Goal: Task Accomplishment & Management: Manage account settings

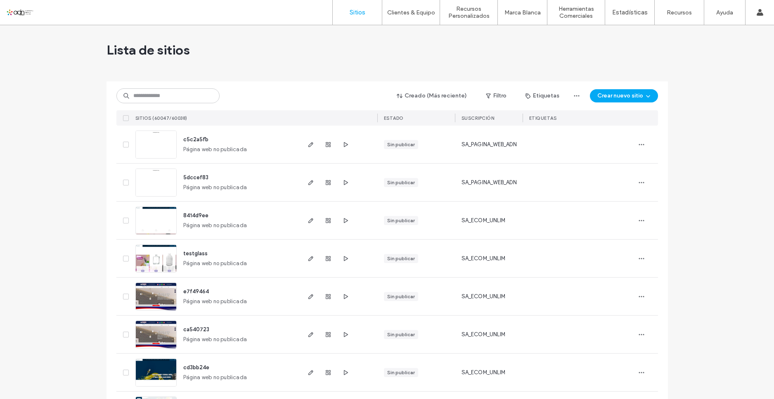
click at [156, 100] on input at bounding box center [167, 95] width 103 height 15
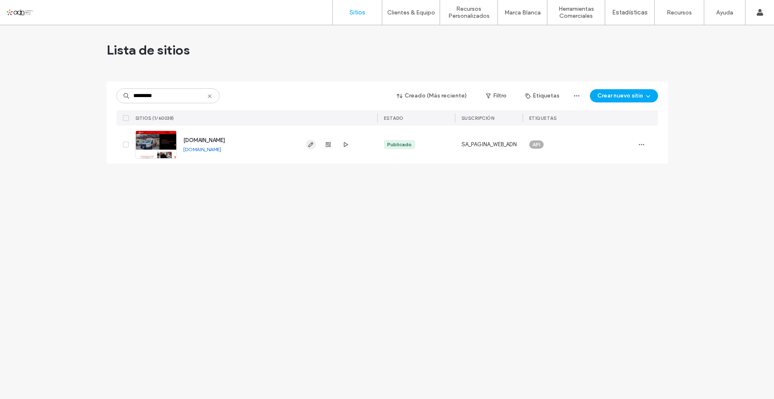
type input "*********"
click at [312, 148] on span "button" at bounding box center [311, 145] width 10 height 10
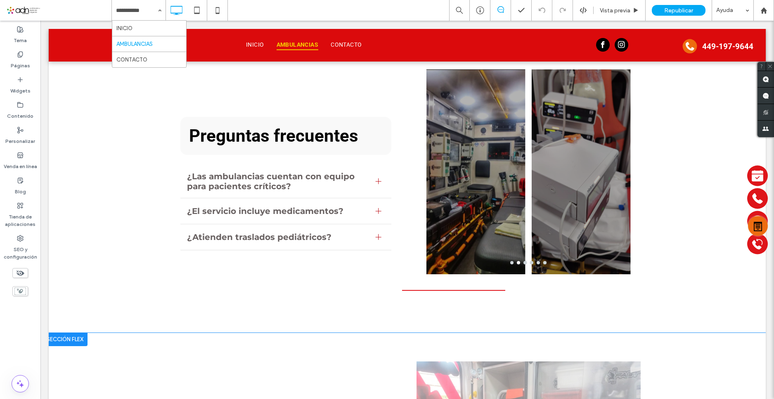
scroll to position [647, 0]
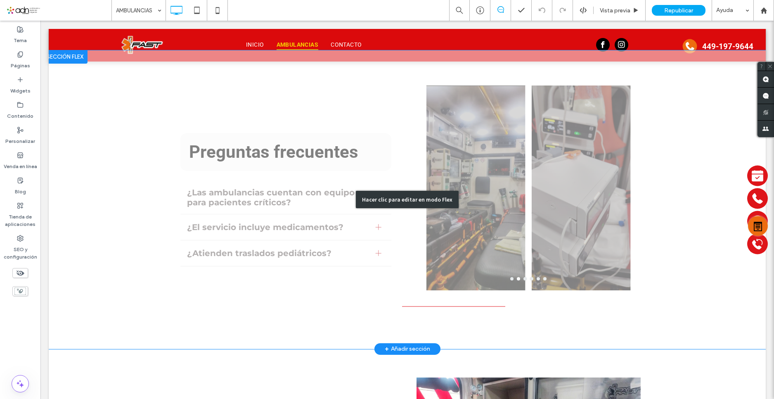
click at [527, 253] on div "Hacer clic para editar en modo Flex" at bounding box center [407, 199] width 717 height 298
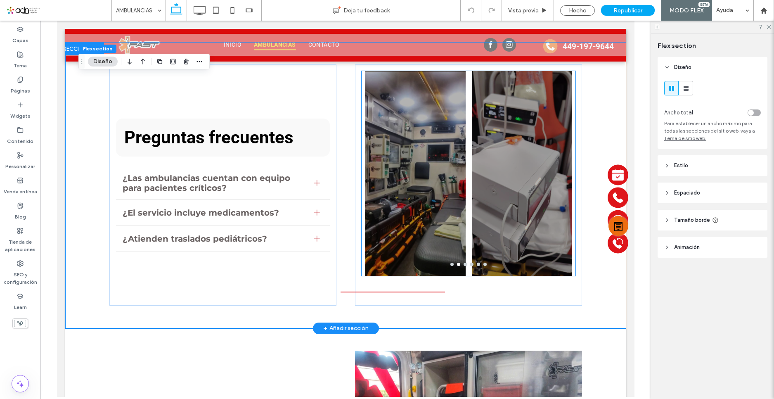
scroll to position [638, 0]
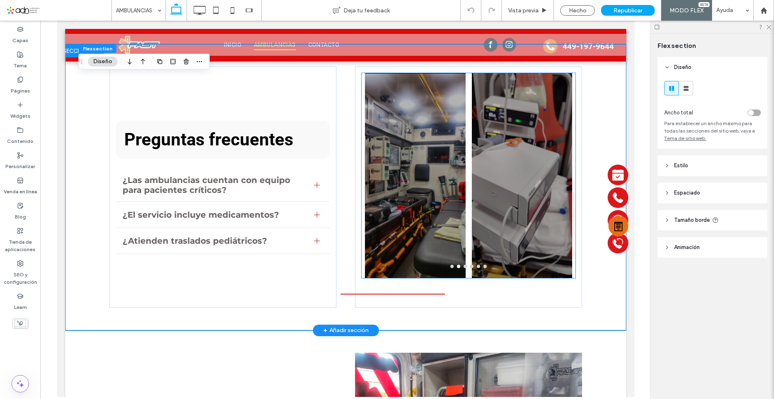
click at [472, 249] on div at bounding box center [522, 181] width 100 height 166
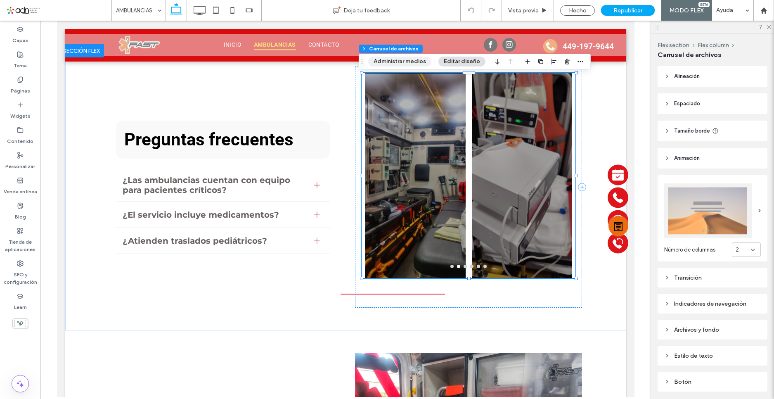
drag, startPoint x: 412, startPoint y: 64, endPoint x: 343, endPoint y: 85, distance: 72.0
click at [412, 64] on button "Administrar medios" at bounding box center [399, 62] width 63 height 10
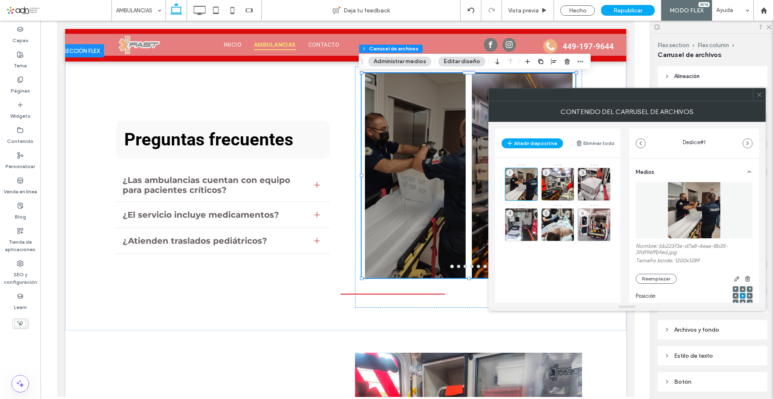
click at [760, 96] on icon at bounding box center [759, 95] width 6 height 6
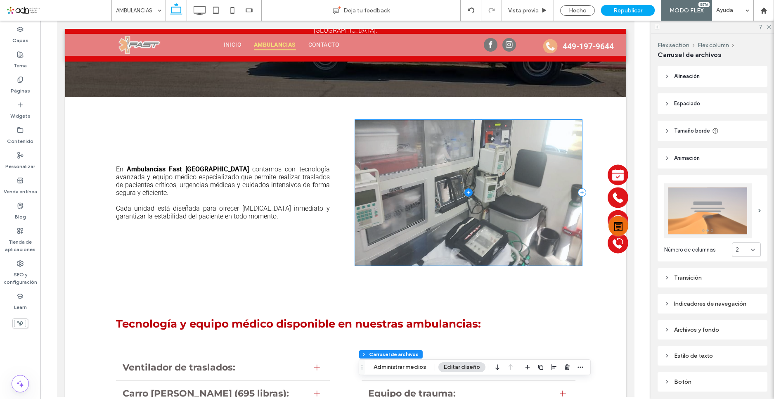
scroll to position [0, 0]
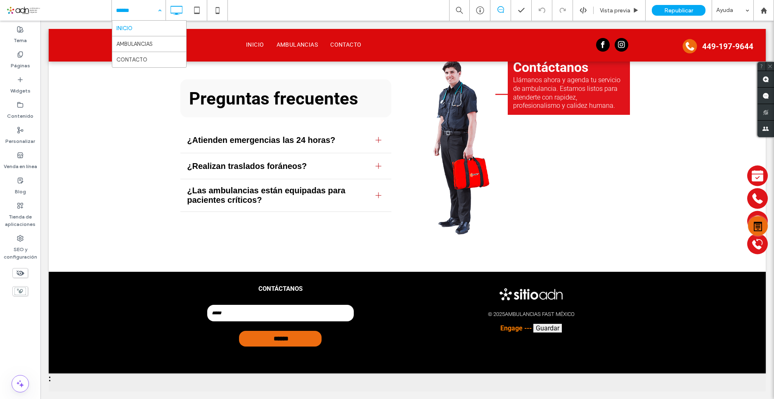
click at [137, 11] on input at bounding box center [136, 10] width 41 height 21
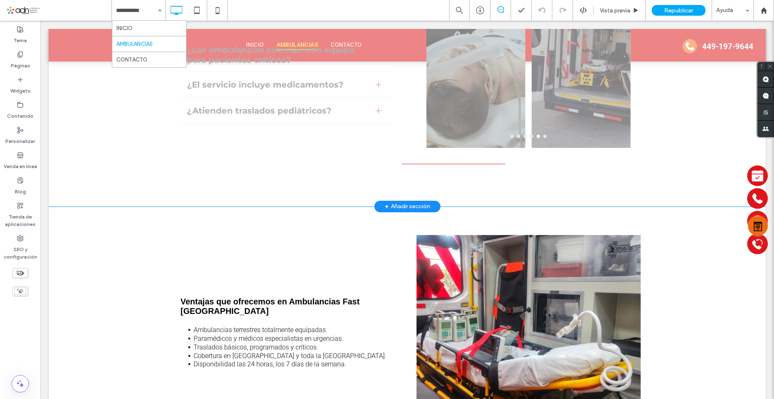
scroll to position [688, 0]
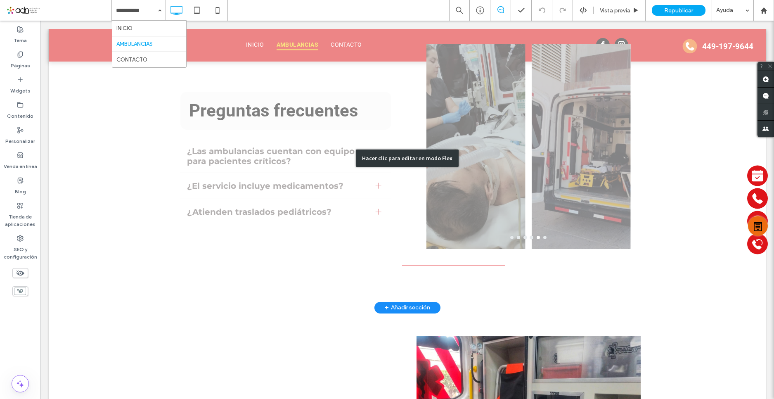
click at [497, 198] on div "Hacer clic para editar en modo Flex" at bounding box center [407, 158] width 717 height 298
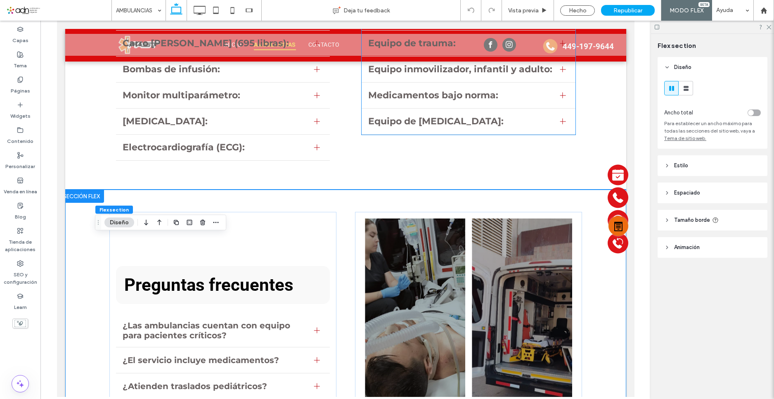
scroll to position [543, 0]
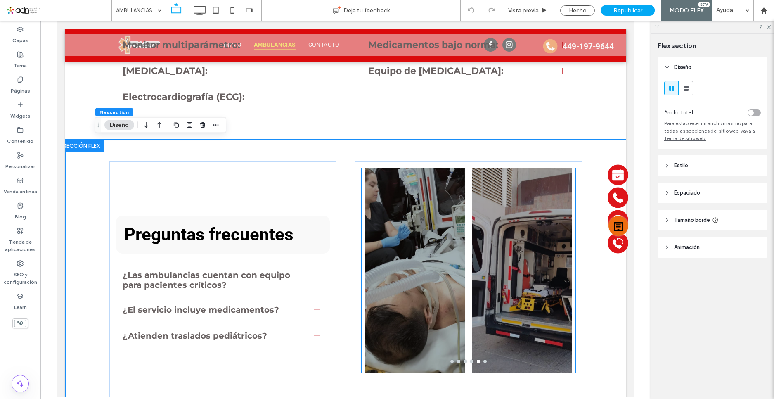
click at [426, 257] on div at bounding box center [415, 276] width 100 height 166
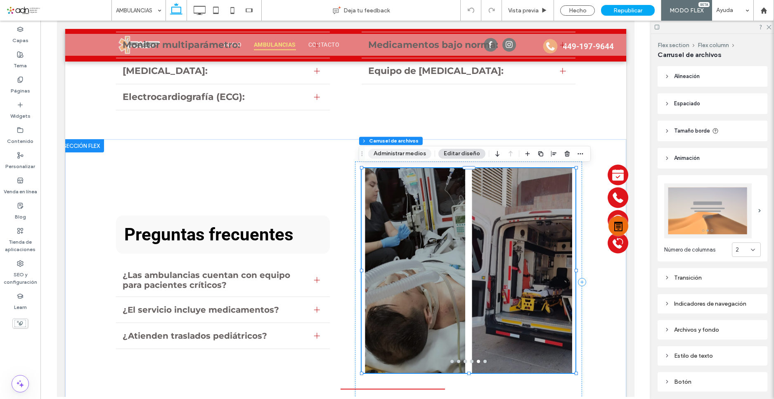
click at [406, 151] on button "Administrar medios" at bounding box center [399, 154] width 63 height 10
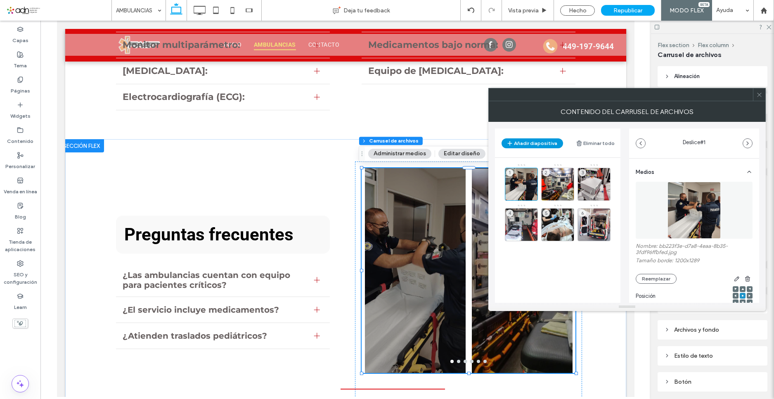
click at [532, 142] on button "Añadir diapositiva" at bounding box center [531, 143] width 61 height 10
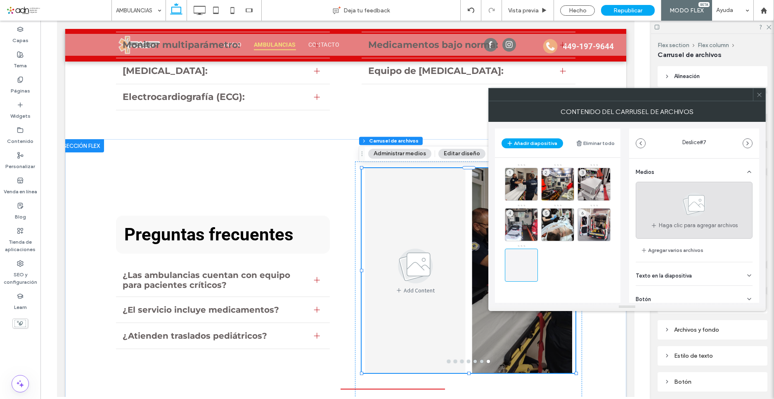
click at [661, 237] on div "Haga clic para agregar archivos" at bounding box center [694, 210] width 117 height 57
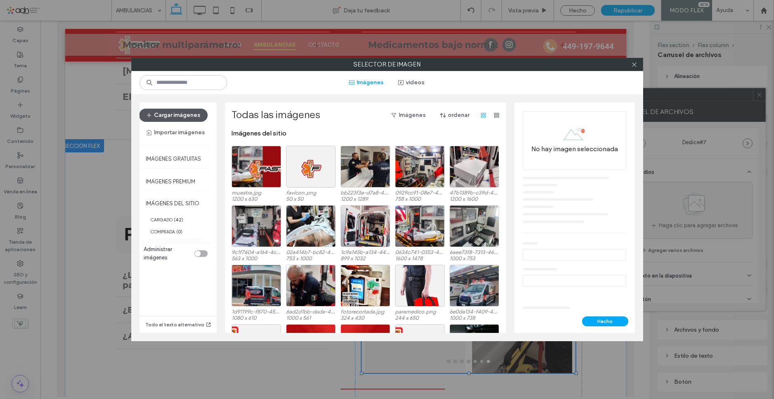
click at [177, 116] on button "Cargar imágenes" at bounding box center [173, 115] width 69 height 13
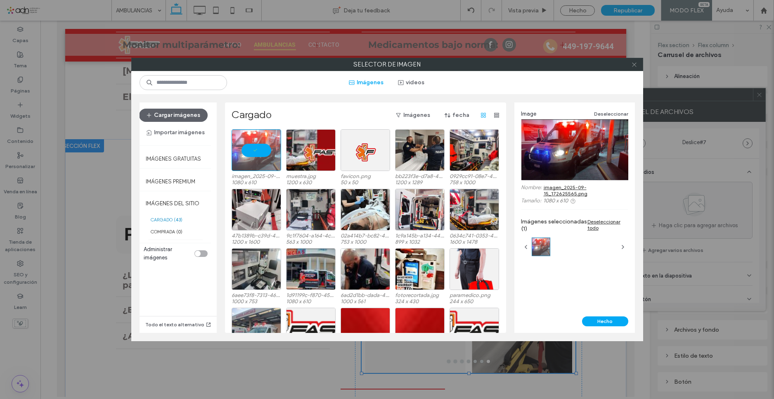
click at [632, 68] on span at bounding box center [634, 64] width 6 height 12
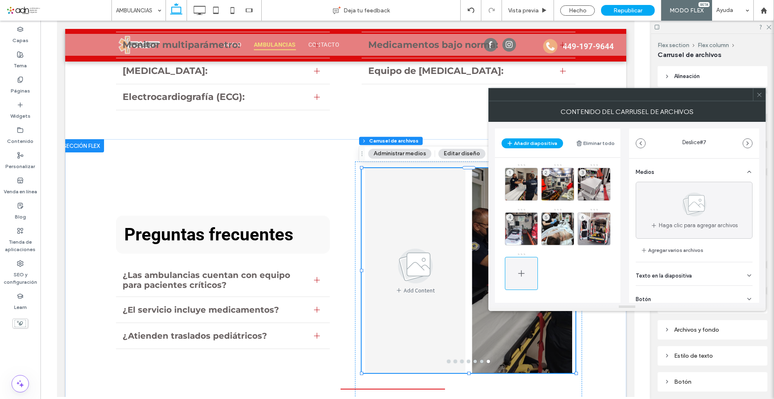
drag, startPoint x: 501, startPoint y: 281, endPoint x: 513, endPoint y: 278, distance: 11.9
click at [513, 278] on main "1 2 3 4 5 6" at bounding box center [557, 248] width 125 height 180
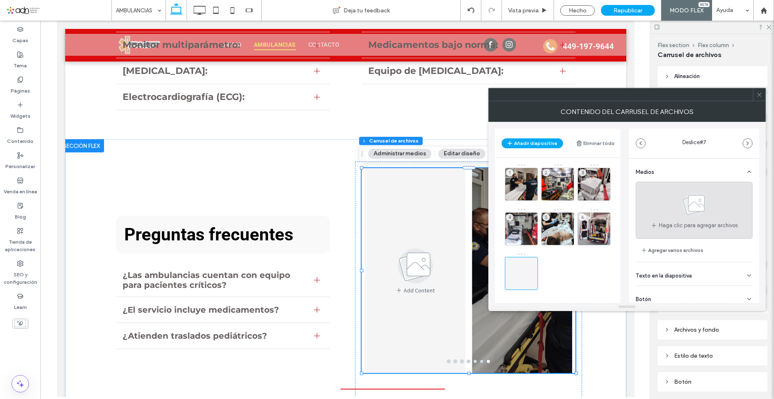
click at [713, 211] on div "Haga clic para agregar archivos" at bounding box center [694, 210] width 117 height 57
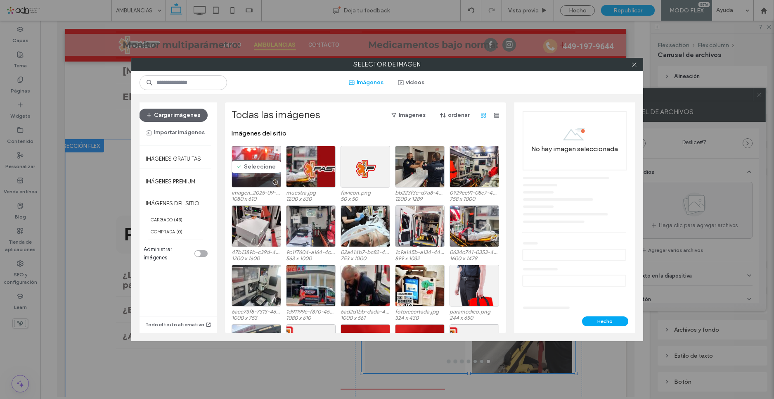
click at [258, 165] on div "Seleccione" at bounding box center [257, 167] width 50 height 42
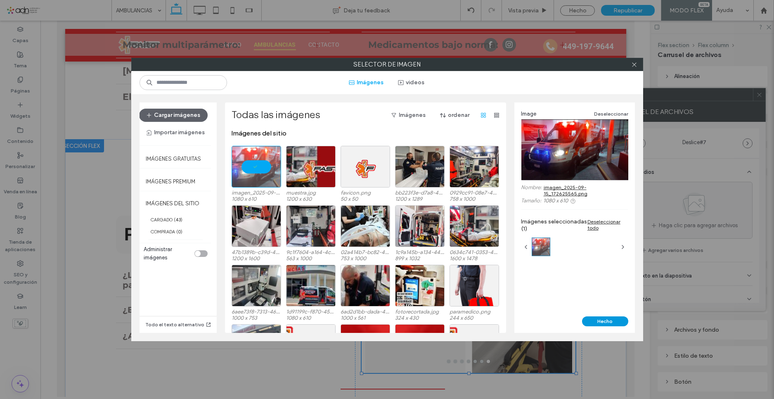
click at [616, 323] on button "Hecho" at bounding box center [605, 321] width 46 height 10
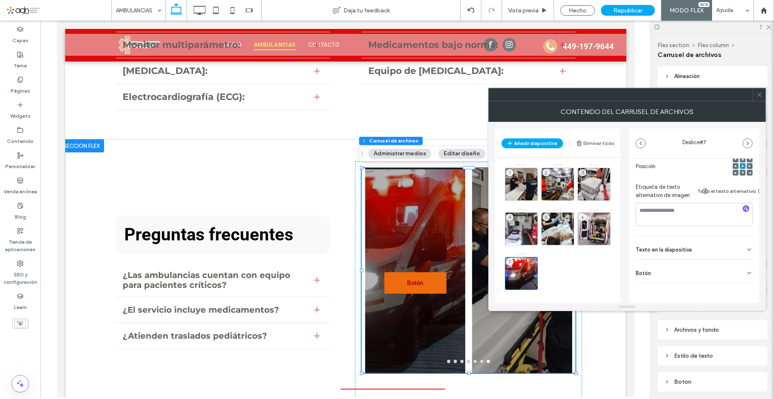
scroll to position [136, 0]
click at [729, 246] on div "Texto en la diapositiva" at bounding box center [694, 247] width 117 height 23
click at [735, 268] on div "Botón" at bounding box center [694, 271] width 117 height 23
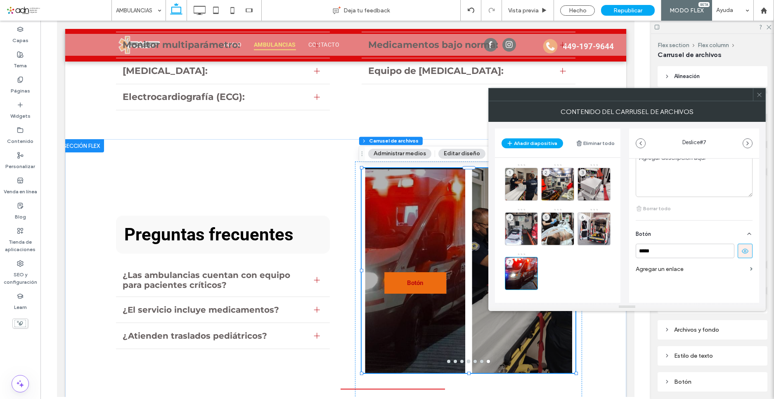
scroll to position [285, 0]
click at [742, 252] on div "***** Agregar un enlace" at bounding box center [694, 260] width 117 height 33
click at [743, 248] on icon at bounding box center [744, 250] width 7 height 7
click at [761, 93] on use at bounding box center [759, 94] width 4 height 4
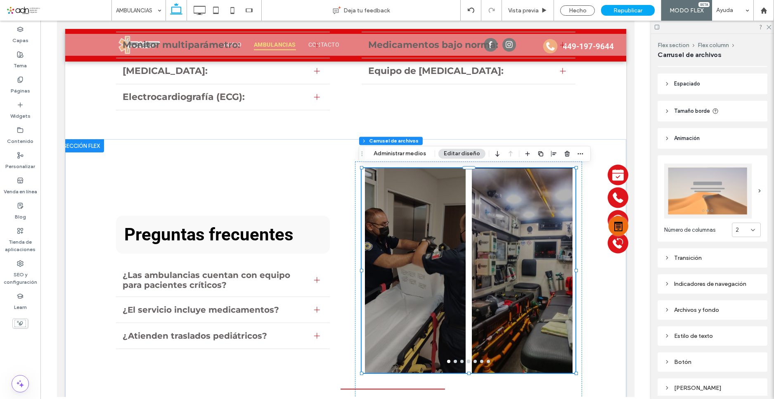
scroll to position [52, 0]
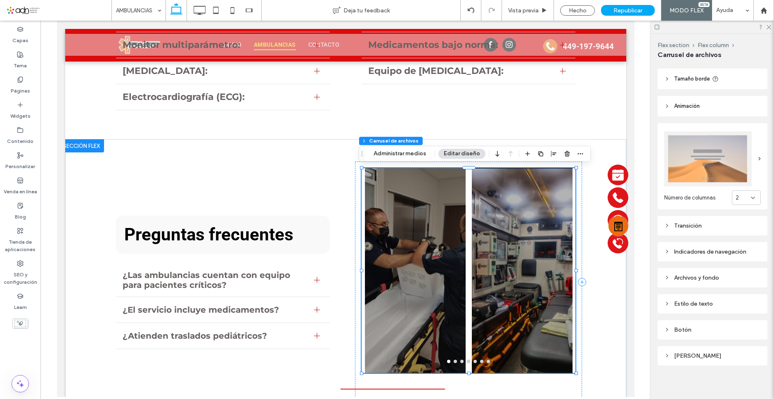
click at [506, 316] on div at bounding box center [522, 276] width 100 height 166
click at [393, 153] on button "Administrar medios" at bounding box center [399, 154] width 63 height 10
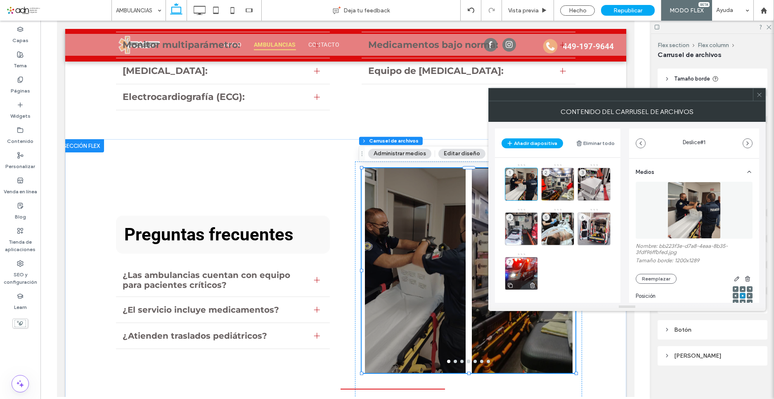
click at [532, 271] on div "7" at bounding box center [521, 273] width 33 height 33
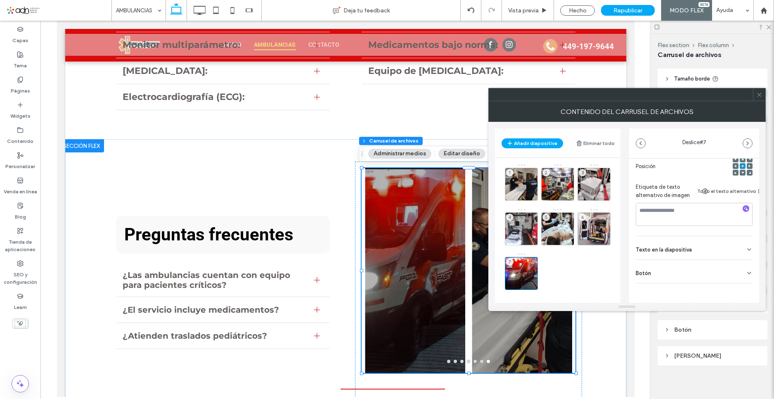
scroll to position [136, 0]
click at [757, 90] on span at bounding box center [759, 94] width 6 height 12
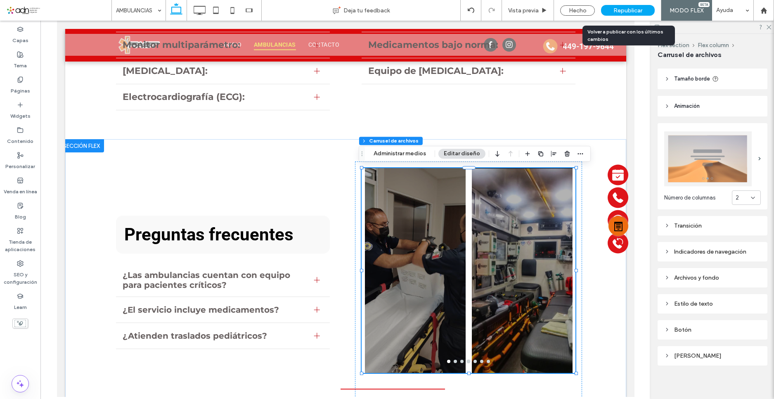
click at [628, 9] on span "Republicar" at bounding box center [627, 10] width 29 height 7
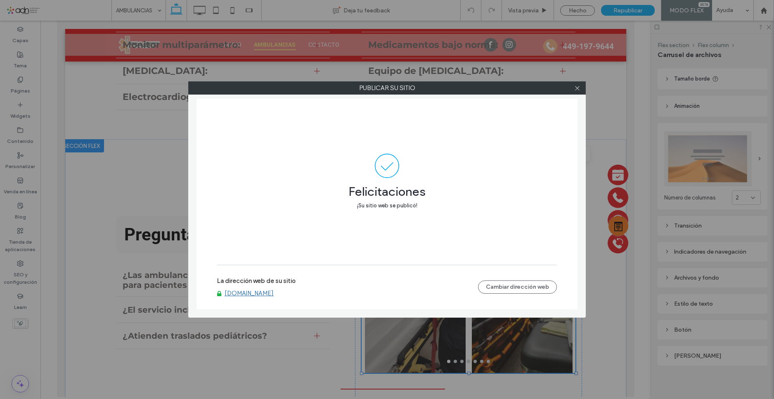
click at [274, 290] on link "www.ambulanciasfastmexico.com.mx" at bounding box center [249, 292] width 49 height 7
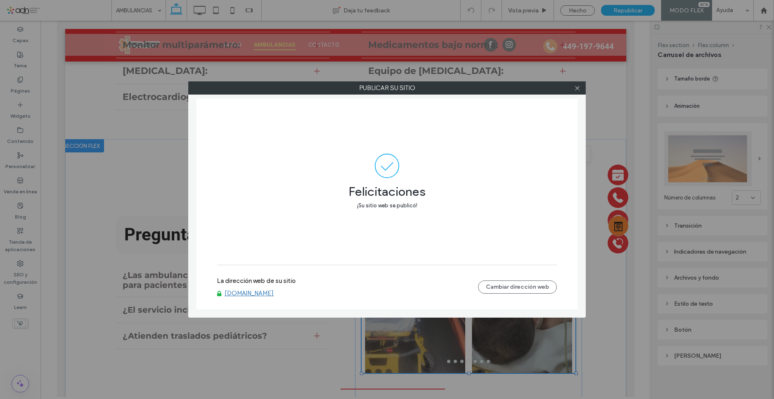
click at [573, 88] on div at bounding box center [577, 88] width 12 height 12
click at [575, 88] on icon at bounding box center [577, 88] width 6 height 6
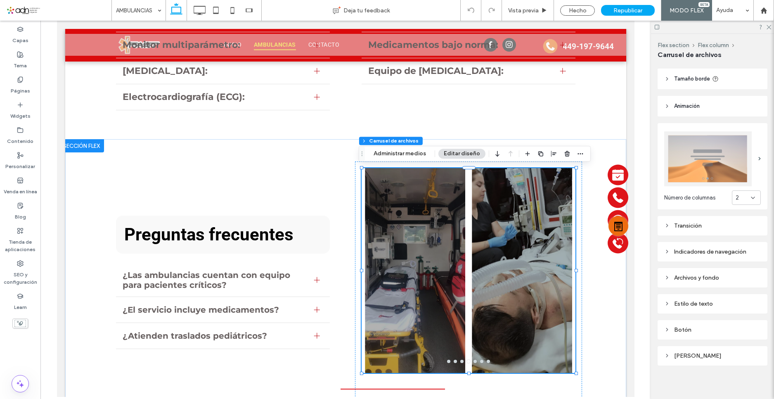
click at [449, 275] on div at bounding box center [415, 276] width 100 height 166
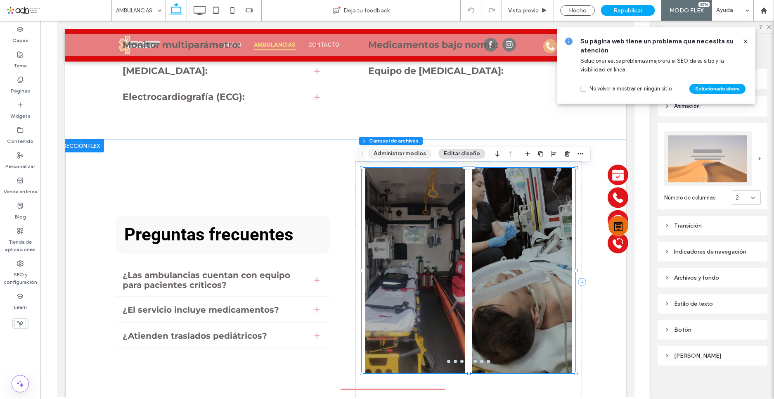
drag, startPoint x: 409, startPoint y: 156, endPoint x: 367, endPoint y: 161, distance: 42.8
click at [409, 156] on button "Administrar medios" at bounding box center [399, 154] width 63 height 10
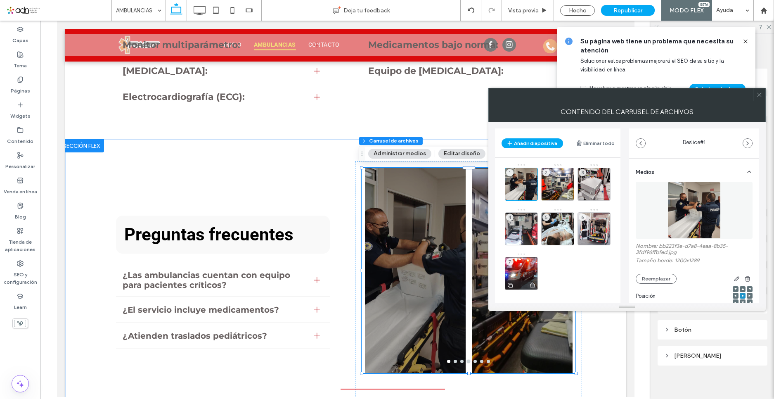
click at [531, 288] on icon at bounding box center [532, 284] width 7 height 7
click at [759, 98] on span at bounding box center [759, 94] width 6 height 12
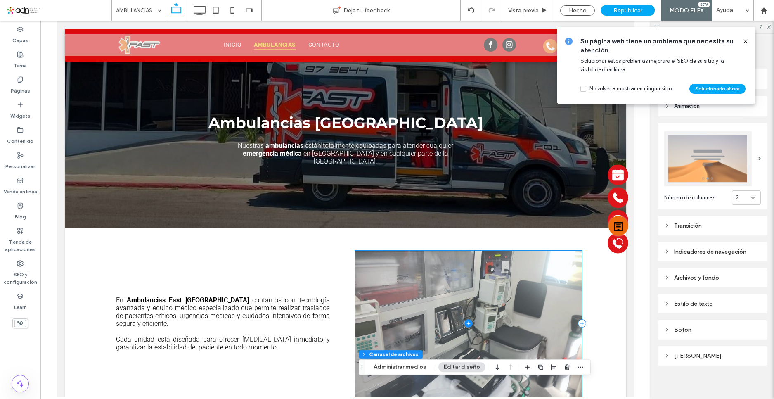
scroll to position [0, 0]
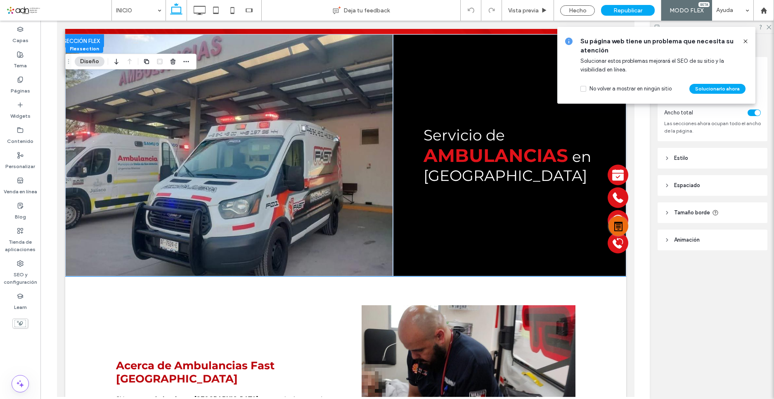
click at [694, 180] on header "Espaciado" at bounding box center [713, 185] width 110 height 21
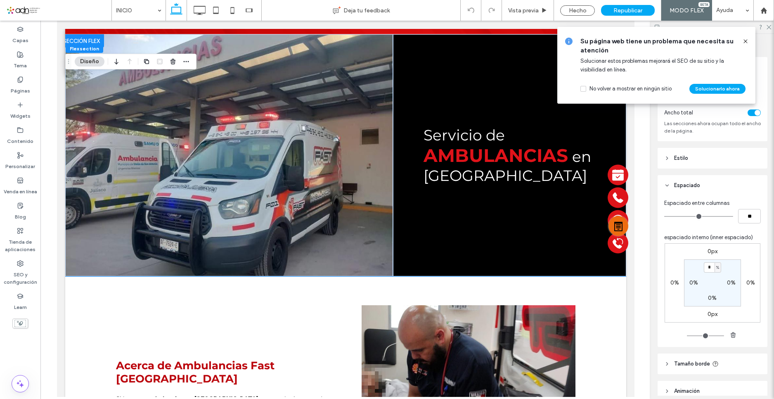
click at [695, 167] on header "Estilo" at bounding box center [713, 158] width 110 height 21
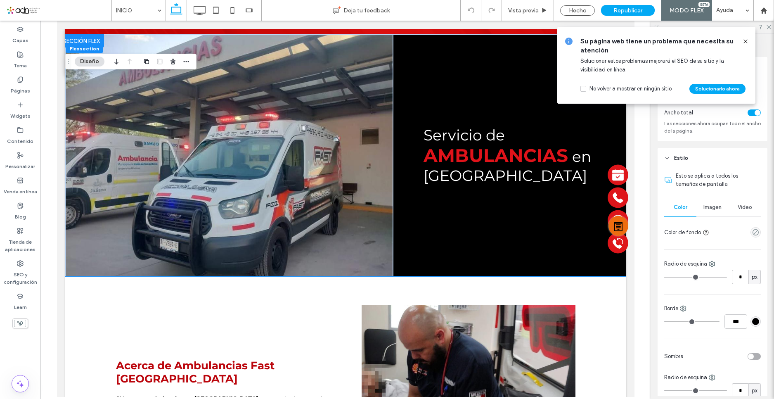
click at [702, 211] on div "Imagen" at bounding box center [712, 207] width 32 height 18
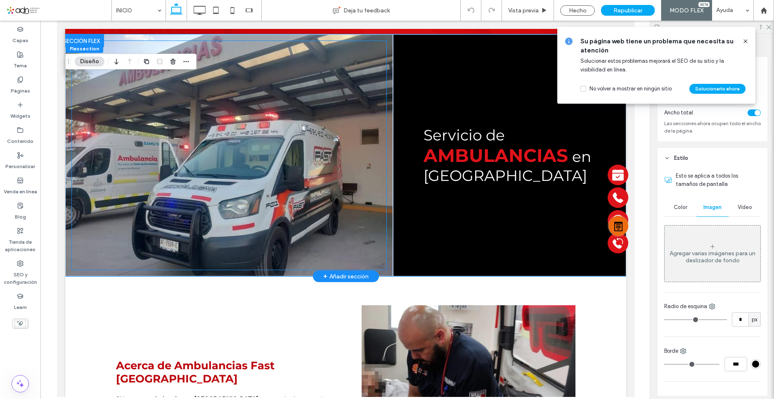
click at [381, 194] on div at bounding box center [229, 155] width 315 height 229
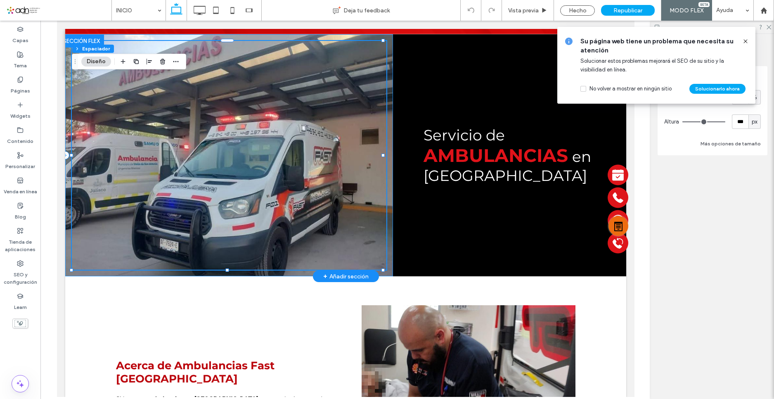
click at [385, 199] on div at bounding box center [229, 155] width 328 height 242
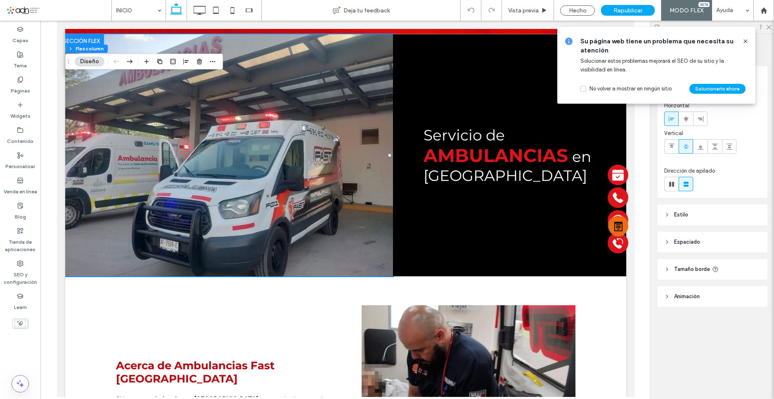
click at [690, 220] on header "Estilo" at bounding box center [713, 214] width 110 height 21
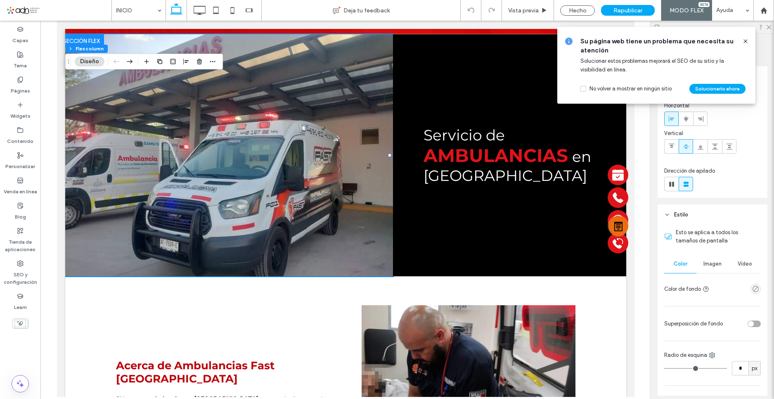
click at [704, 266] on span "Imagen" at bounding box center [712, 263] width 18 height 7
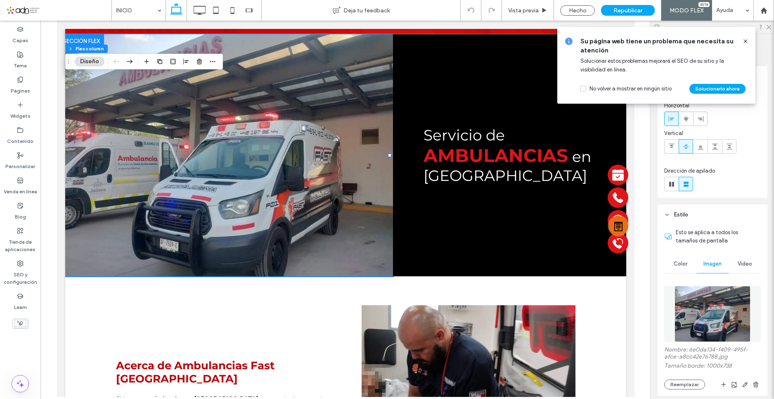
scroll to position [83, 0]
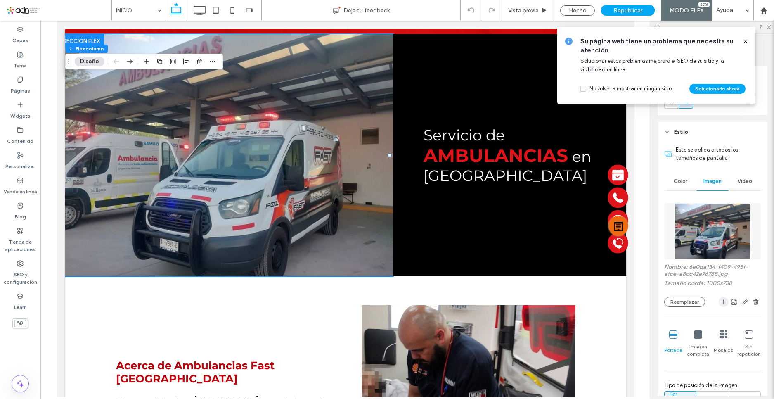
click at [719, 302] on span "button" at bounding box center [724, 302] width 10 height 10
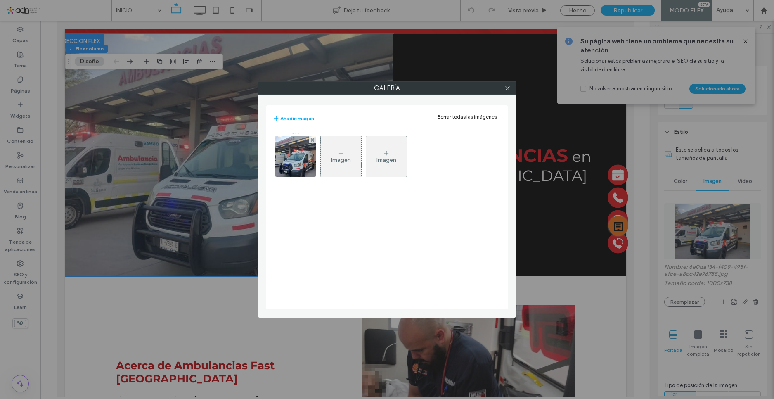
click at [345, 163] on div "Imagen" at bounding box center [341, 159] width 20 height 7
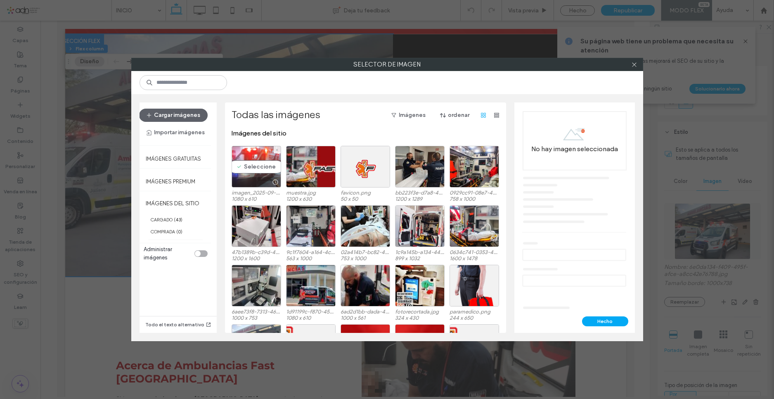
click at [260, 168] on div "Seleccione" at bounding box center [257, 167] width 50 height 42
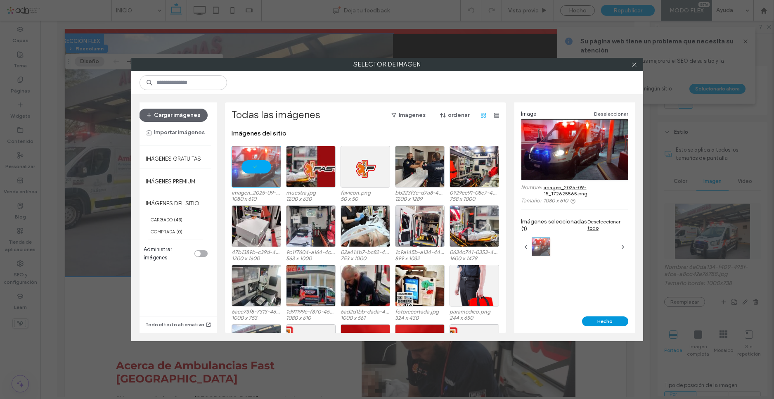
click at [624, 324] on button "Hecho" at bounding box center [605, 321] width 46 height 10
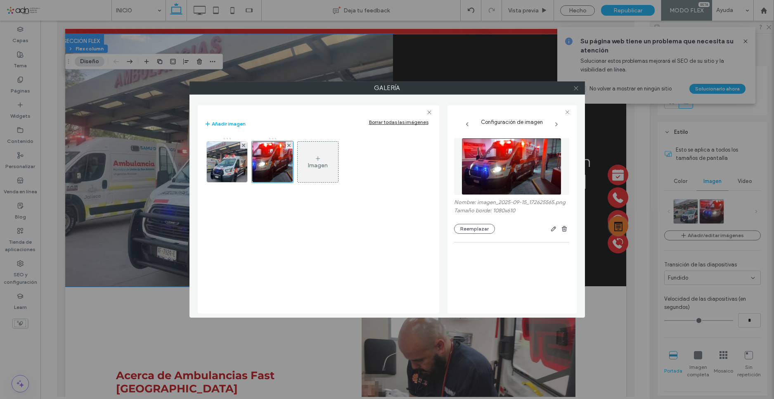
click at [577, 92] on span at bounding box center [576, 88] width 6 height 12
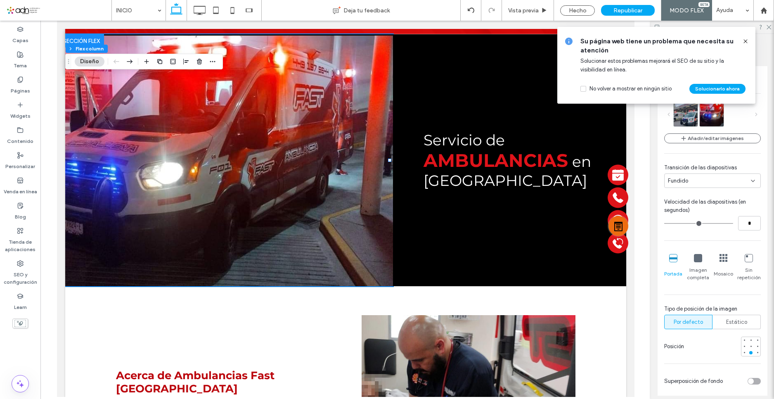
scroll to position [165, 0]
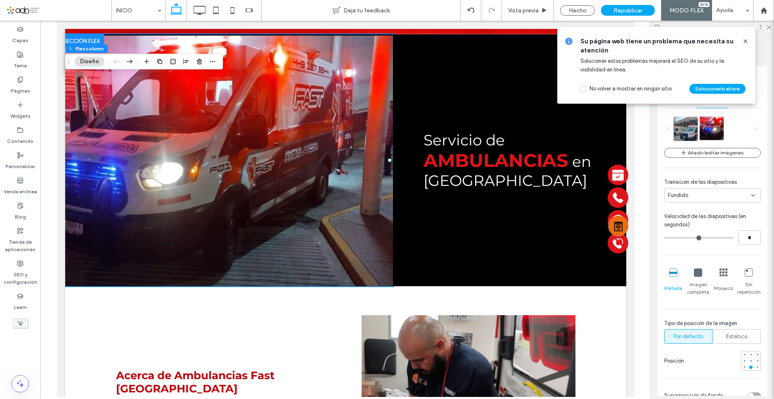
click at [714, 128] on img at bounding box center [721, 128] width 43 height 24
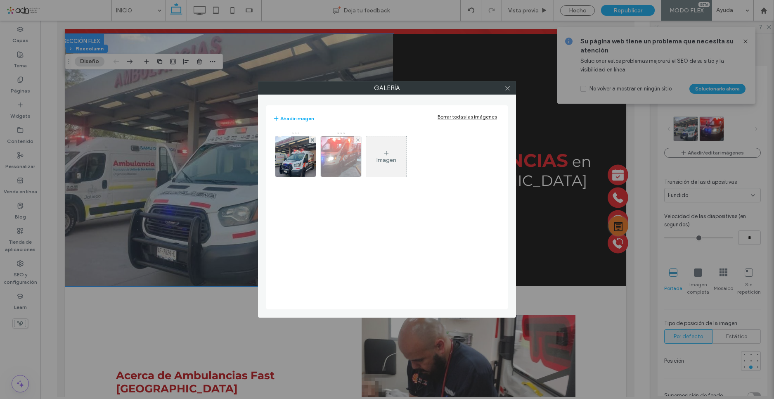
click at [344, 164] on img at bounding box center [341, 156] width 72 height 40
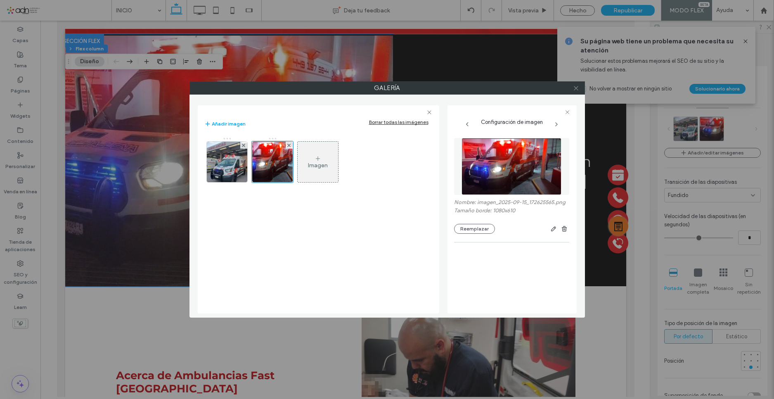
click at [576, 93] on span at bounding box center [576, 88] width 6 height 12
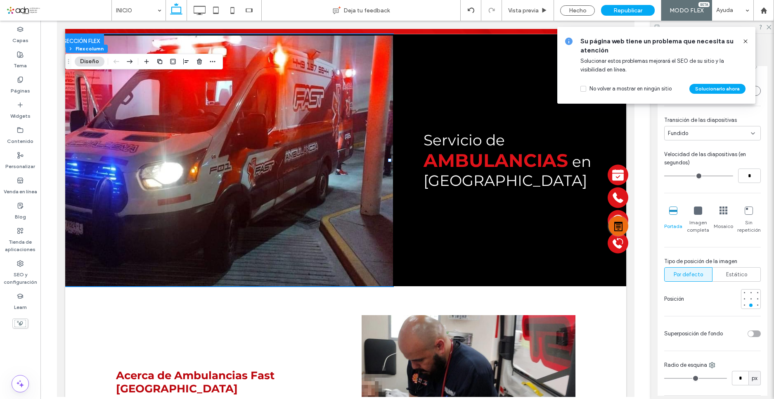
scroll to position [289, 0]
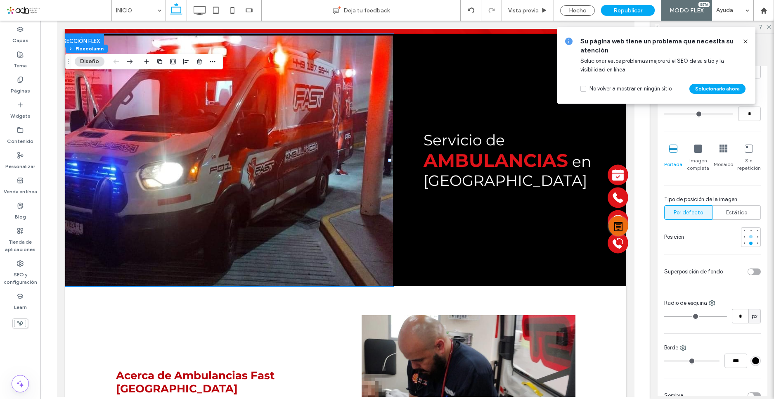
click at [749, 236] on div at bounding box center [750, 236] width 3 height 3
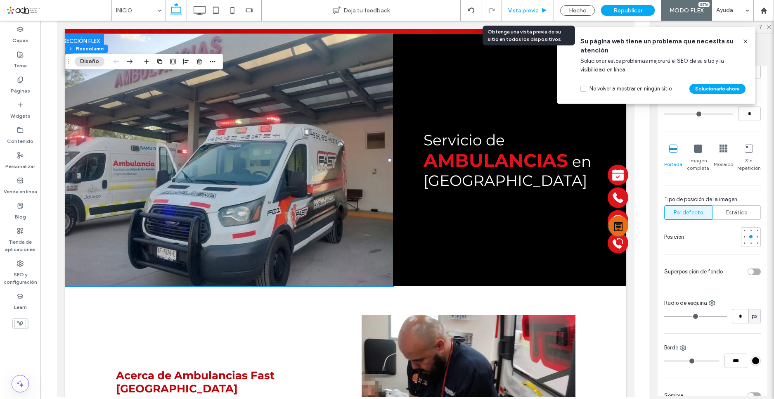
click at [512, 3] on div "Vista previa" at bounding box center [528, 10] width 52 height 21
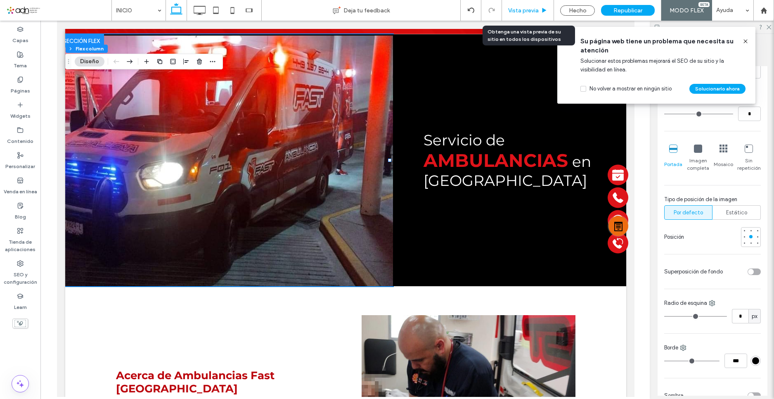
click at [530, 13] on span "Vista previa" at bounding box center [523, 10] width 31 height 7
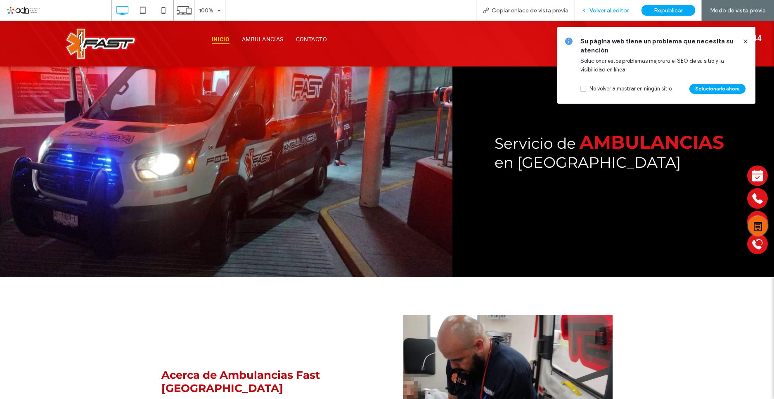
click at [597, 13] on span "Volver al editor" at bounding box center [608, 10] width 39 height 7
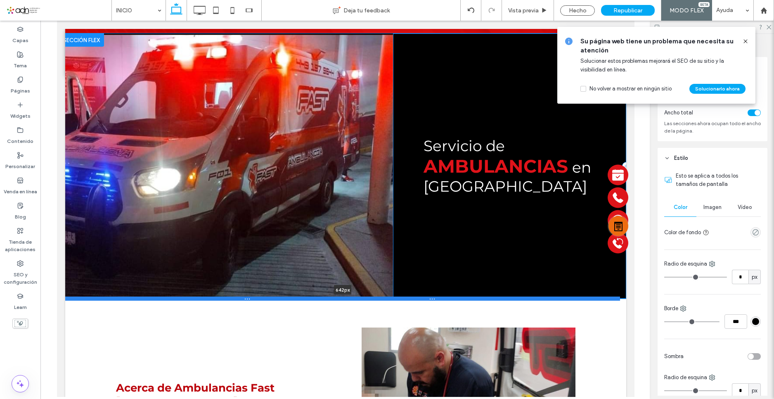
drag, startPoint x: 407, startPoint y: 284, endPoint x: 407, endPoint y: 298, distance: 13.2
click at [407, 298] on div at bounding box center [342, 298] width 555 height 4
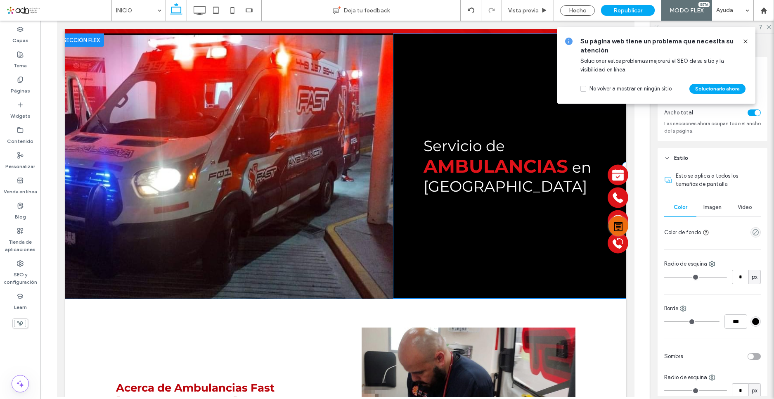
type input "***"
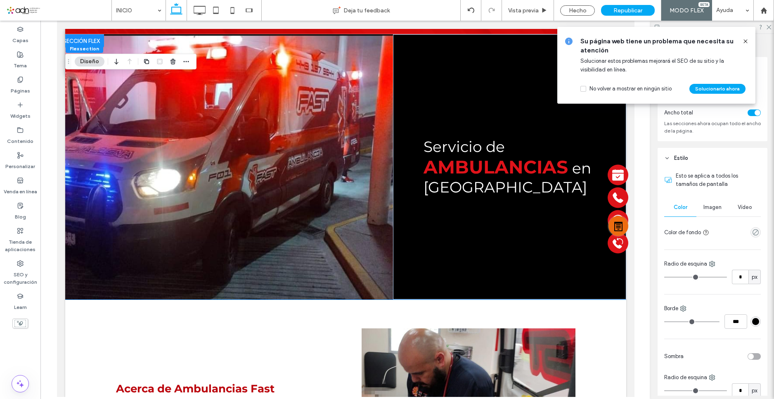
drag, startPoint x: 712, startPoint y: 195, endPoint x: 712, endPoint y: 202, distance: 6.6
click at [712, 199] on div "Esto se aplica a todos los tamaños de pantalla Color Imagen Vídeo Color de fond…" at bounding box center [713, 325] width 110 height 315
click at [712, 216] on div "Imagen" at bounding box center [712, 207] width 32 height 18
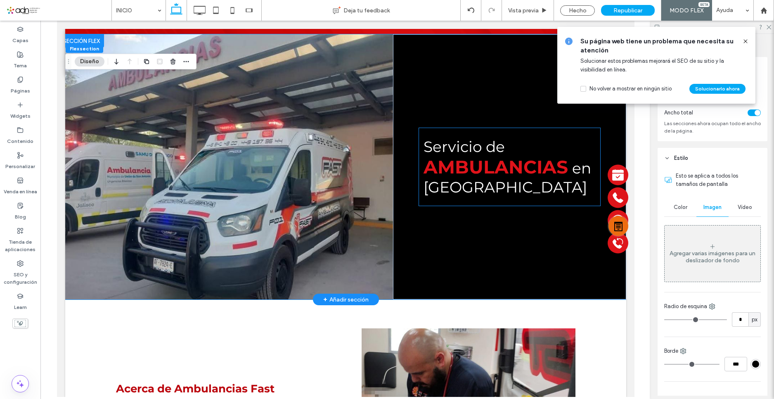
scroll to position [41, 0]
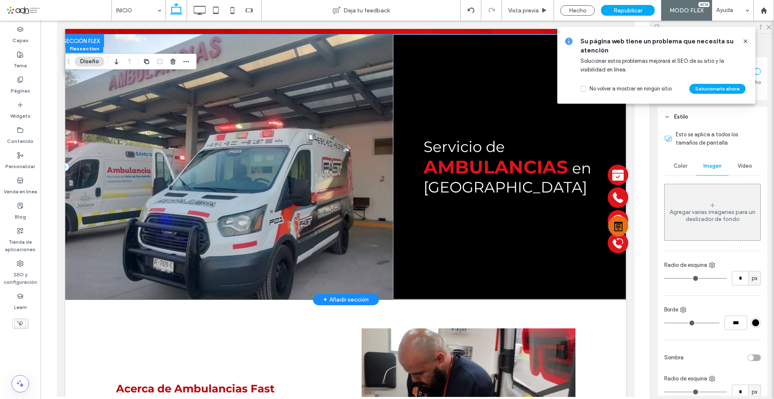
click at [388, 184] on div at bounding box center [229, 166] width 328 height 265
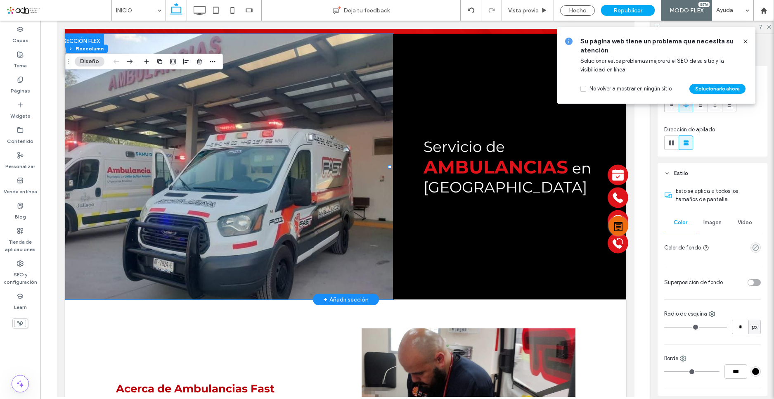
click at [713, 233] on div "Color Imagen Vídeo Color de fondo" at bounding box center [712, 233] width 97 height 41
click at [711, 225] on span "Imagen" at bounding box center [712, 222] width 18 height 7
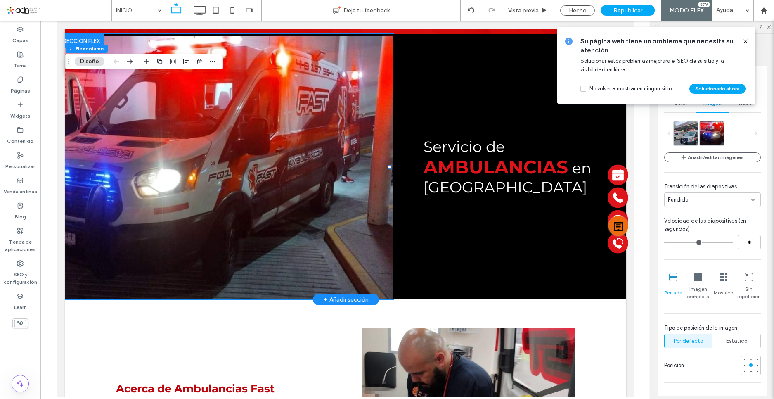
scroll to position [165, 0]
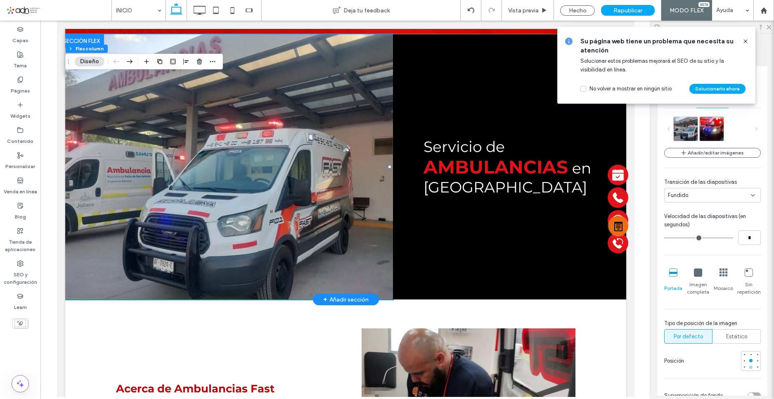
click at [748, 364] on div at bounding box center [751, 367] width 6 height 6
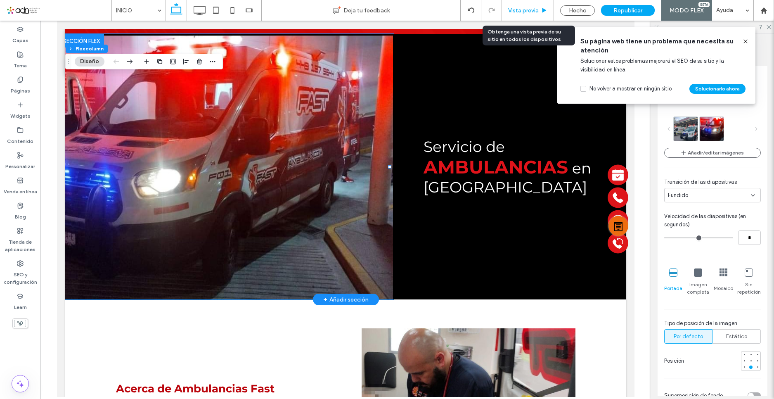
click at [514, 10] on span "Vista previa" at bounding box center [523, 10] width 31 height 7
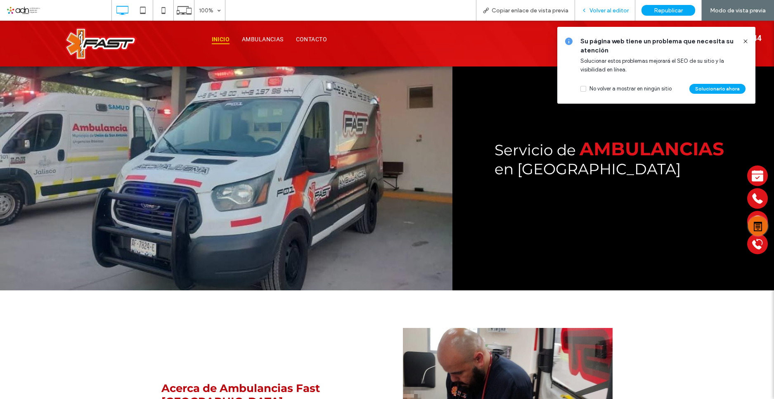
click at [596, 9] on span "Volver al editor" at bounding box center [608, 10] width 39 height 7
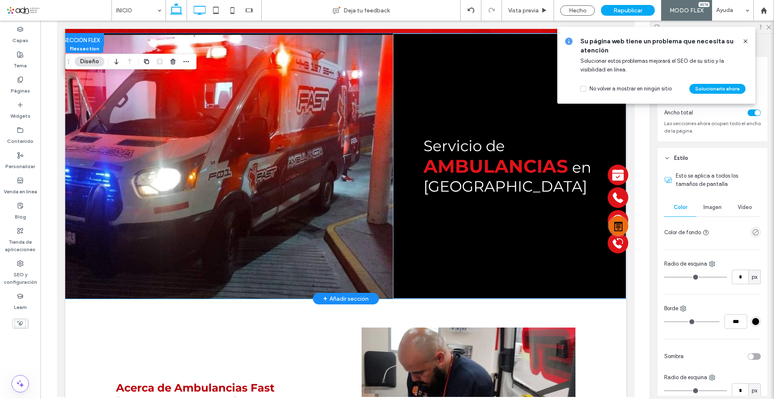
click at [201, 11] on icon at bounding box center [199, 10] width 17 height 17
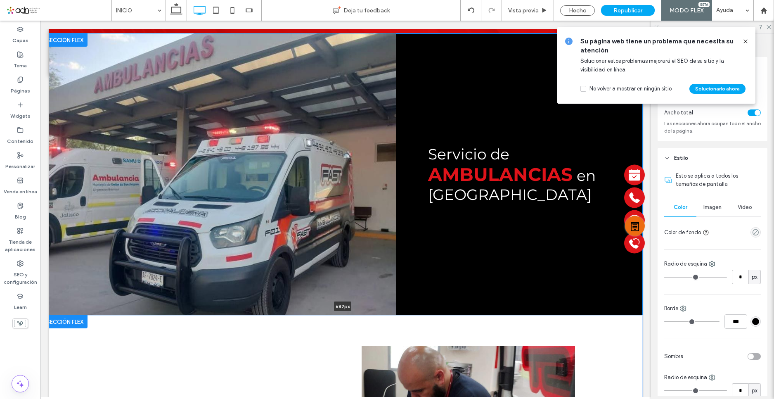
drag, startPoint x: 438, startPoint y: 299, endPoint x: 437, endPoint y: 315, distance: 16.6
type input "***"
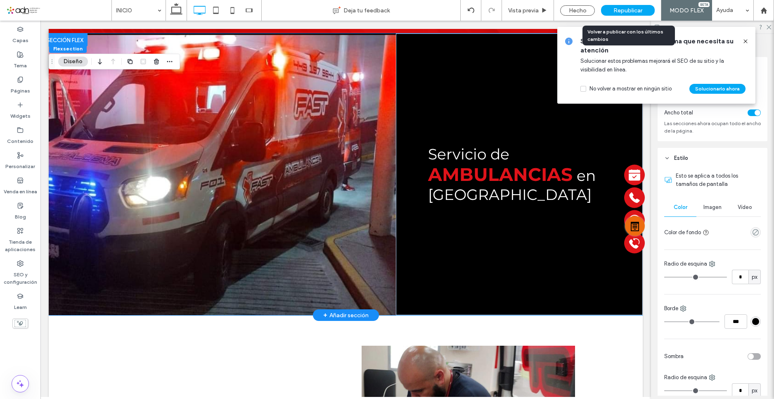
click at [633, 19] on div "Republicar" at bounding box center [628, 10] width 54 height 21
click at [629, 10] on span "Republicar" at bounding box center [627, 10] width 29 height 7
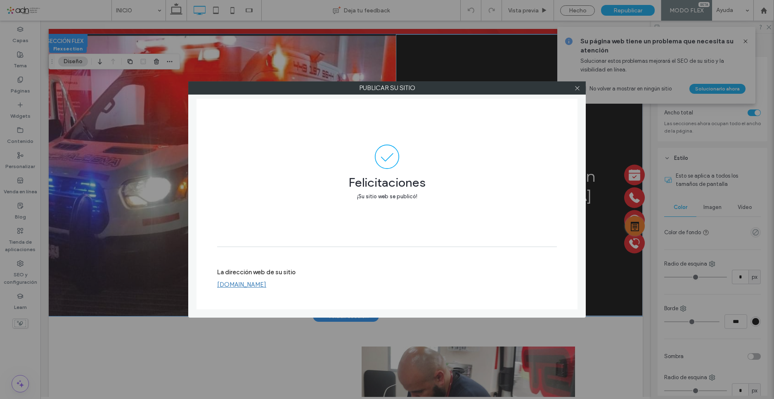
click at [236, 281] on label "La dirección web de su sitio" at bounding box center [256, 274] width 78 height 12
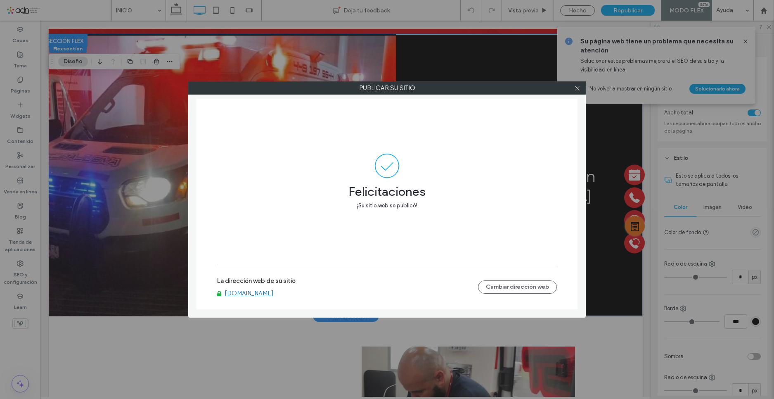
click at [234, 290] on link "www.ambulanciasfastmexico.com.mx" at bounding box center [249, 292] width 49 height 7
click at [577, 92] on span at bounding box center [577, 88] width 6 height 12
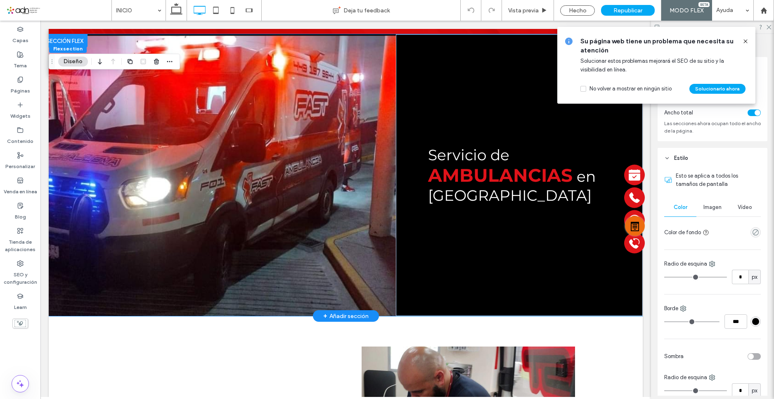
click at [748, 41] on icon at bounding box center [745, 41] width 7 height 7
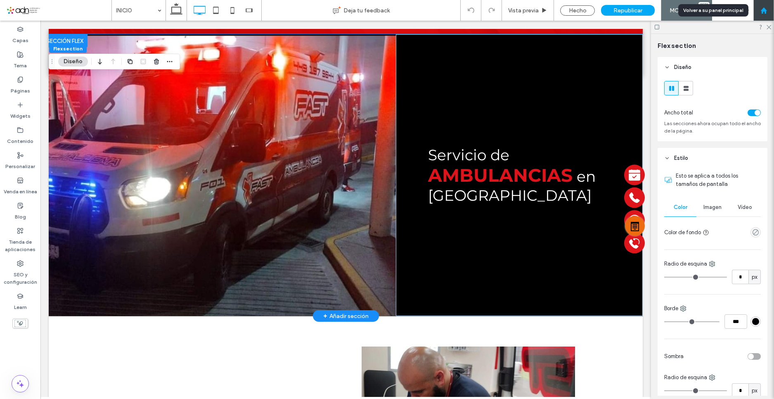
click at [766, 15] on div at bounding box center [763, 10] width 21 height 21
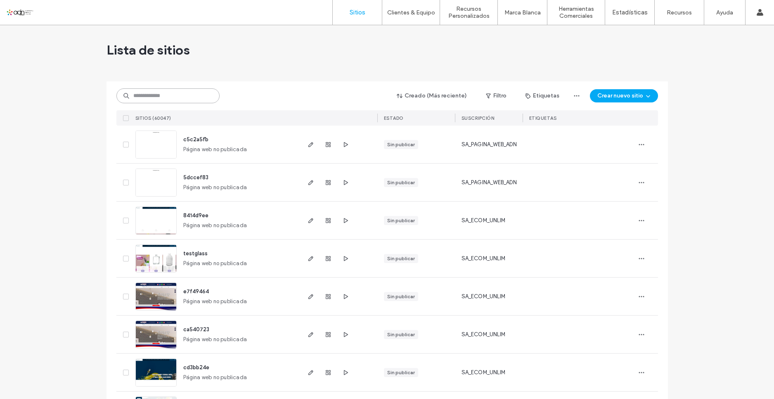
click at [159, 99] on input at bounding box center [167, 95] width 103 height 15
paste input "*********"
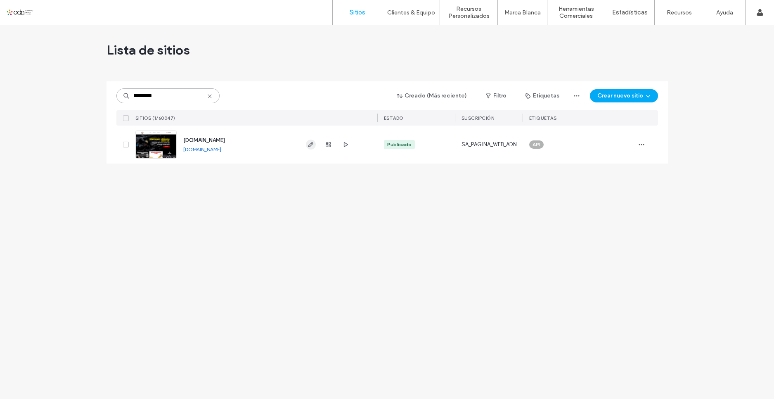
type input "*********"
click at [310, 144] on use "button" at bounding box center [310, 144] width 5 height 5
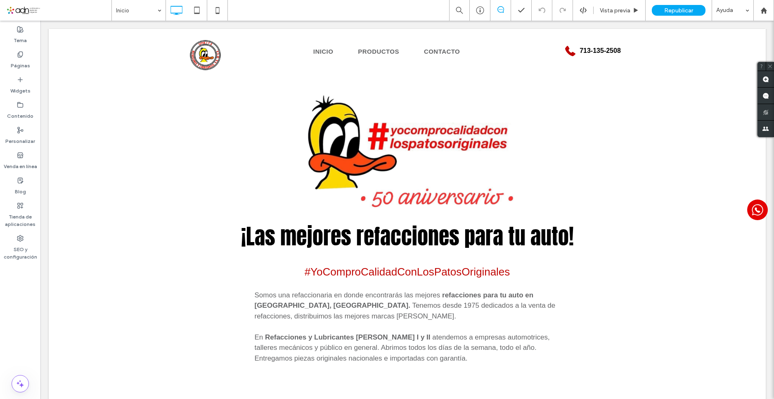
scroll to position [578, 0]
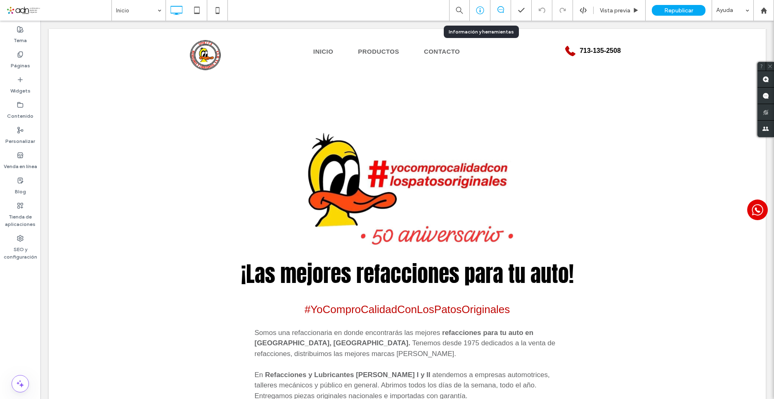
click at [486, 7] on div at bounding box center [480, 10] width 20 height 8
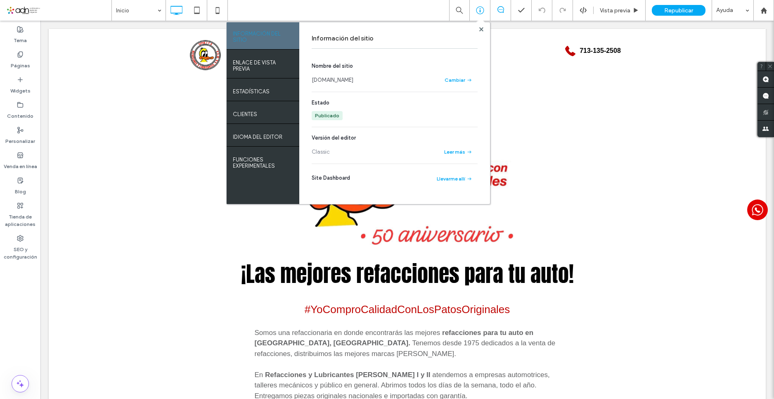
click at [335, 76] on link "www.conlospatosoriginales.mx" at bounding box center [333, 80] width 42 height 8
click at [481, 29] on use at bounding box center [481, 29] width 4 height 4
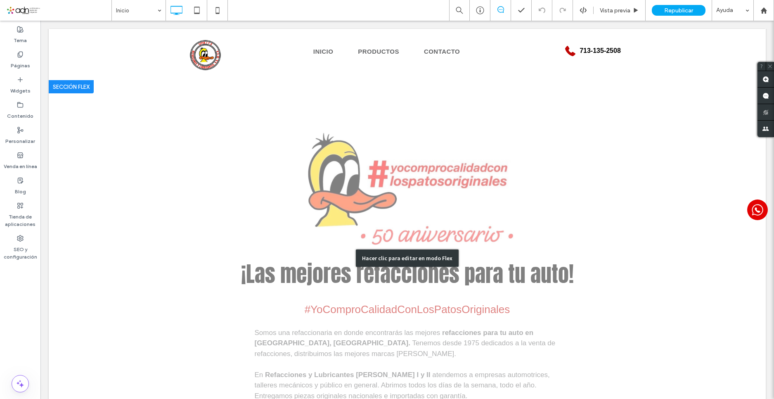
click at [417, 162] on div "Hacer clic para editar en modo Flex" at bounding box center [407, 258] width 717 height 356
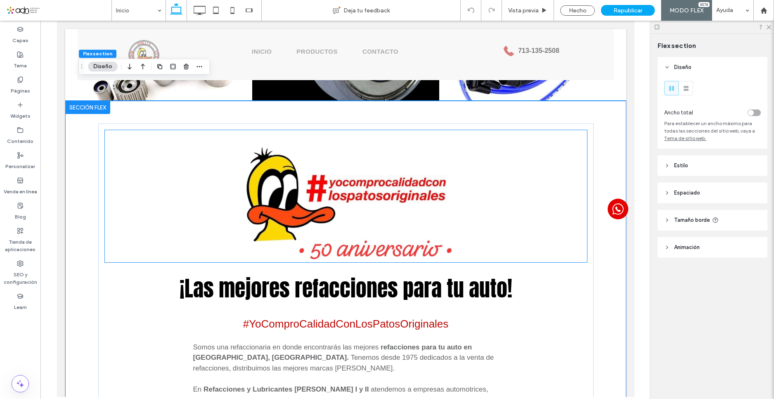
click at [335, 178] on img at bounding box center [346, 196] width 482 height 132
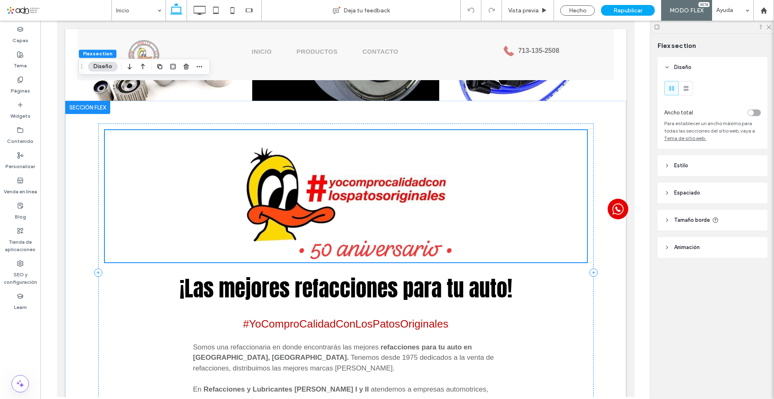
scroll to position [598, 0]
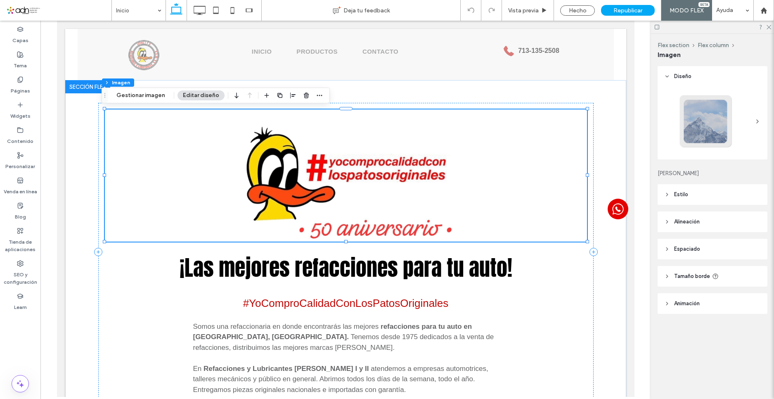
click at [315, 178] on img at bounding box center [346, 175] width 482 height 132
click at [279, 167] on img at bounding box center [346, 175] width 482 height 132
click at [147, 97] on button "Gestionar imagen" at bounding box center [140, 95] width 59 height 10
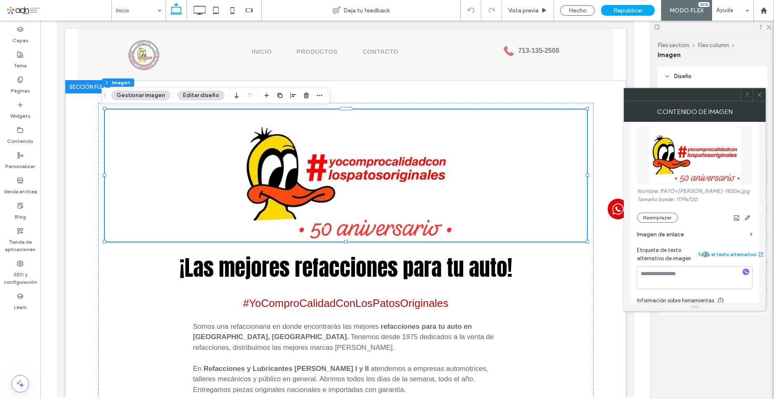
scroll to position [124, 0]
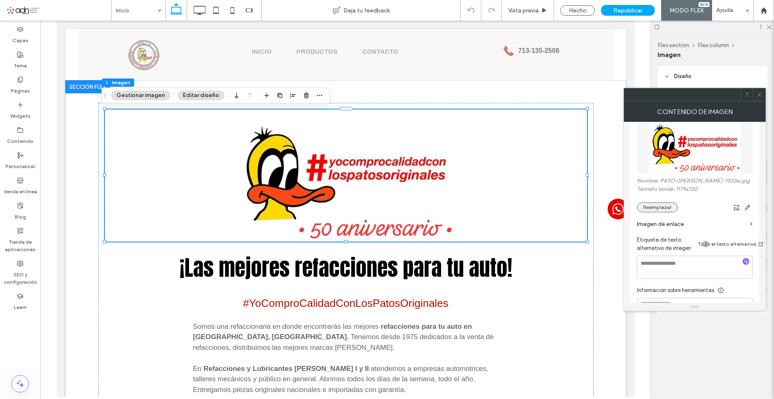
click at [655, 206] on button "Reemplazar" at bounding box center [657, 207] width 41 height 10
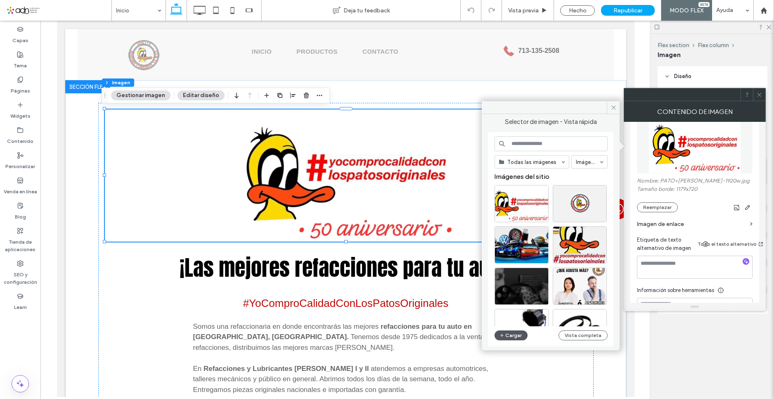
click at [505, 335] on button "Cargar" at bounding box center [510, 335] width 33 height 10
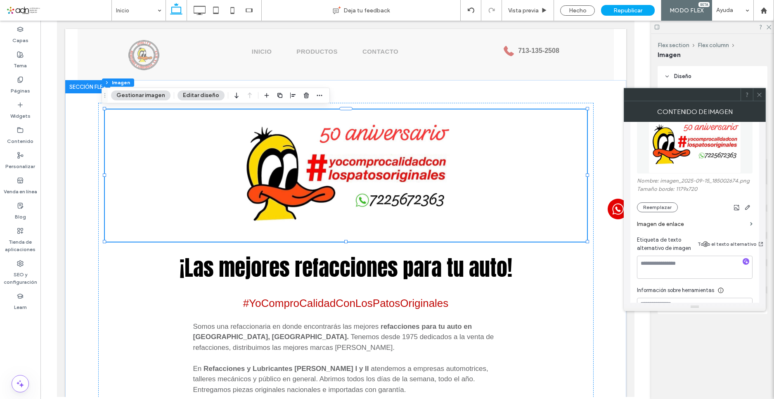
click at [760, 96] on icon at bounding box center [759, 95] width 6 height 6
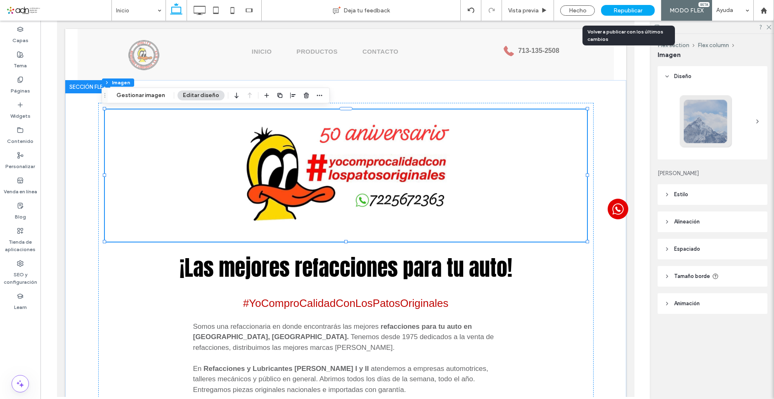
click at [613, 8] on div "Republicar" at bounding box center [628, 10] width 54 height 11
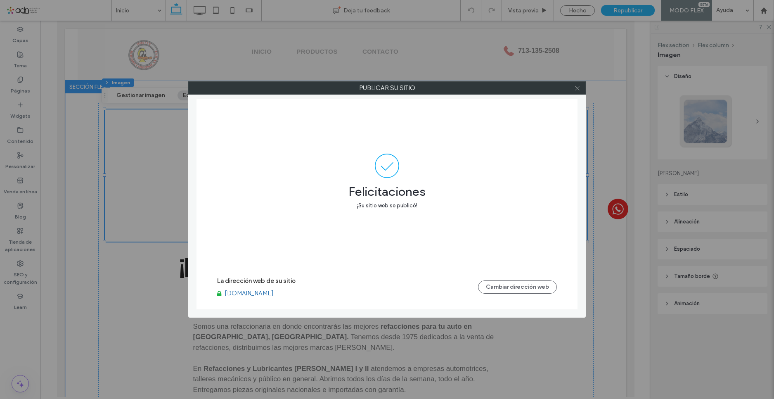
click at [578, 85] on icon at bounding box center [577, 88] width 6 height 6
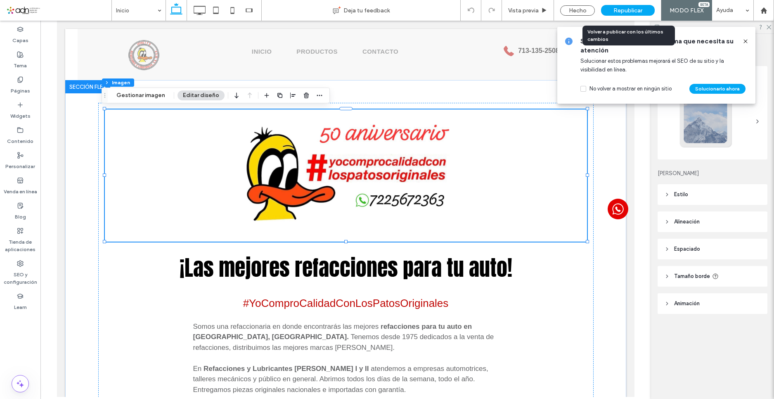
click at [618, 9] on span "Republicar" at bounding box center [627, 10] width 29 height 7
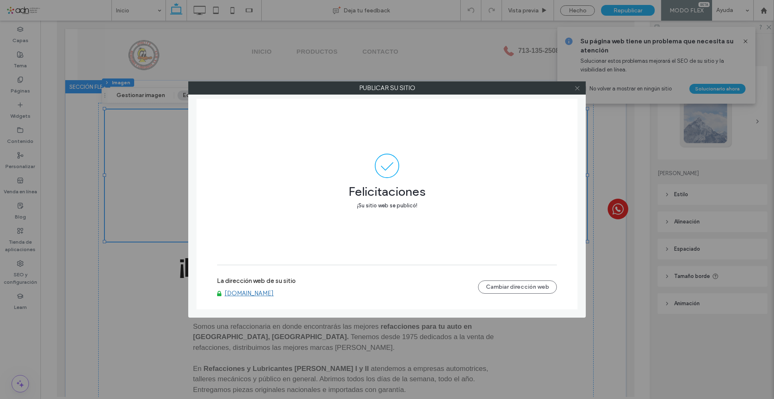
click at [575, 87] on div at bounding box center [577, 88] width 12 height 12
click at [576, 87] on icon at bounding box center [577, 88] width 6 height 6
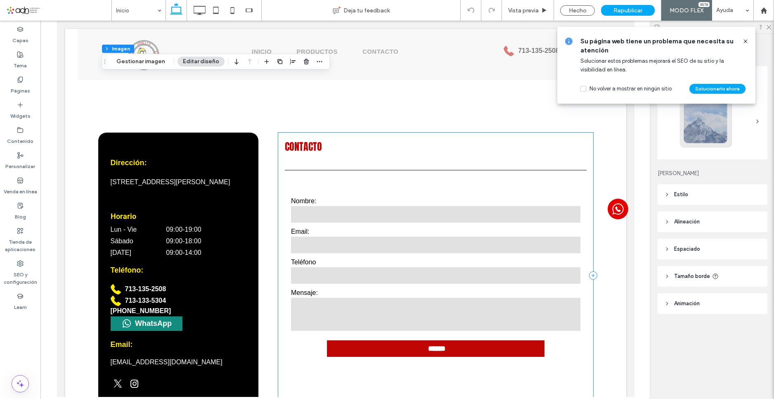
scroll to position [2497, 0]
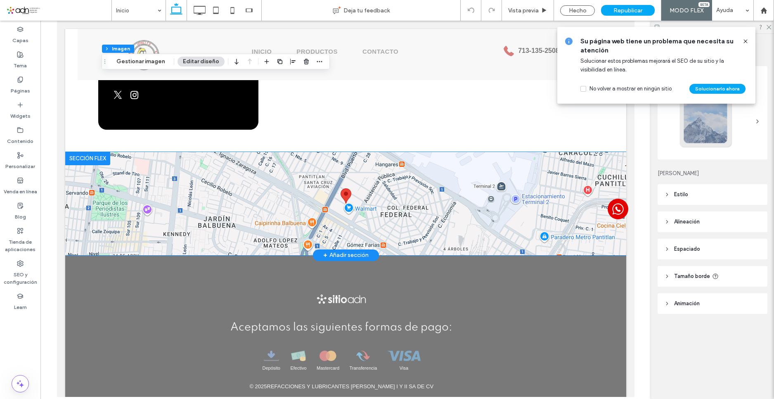
click at [275, 193] on div at bounding box center [345, 203] width 561 height 103
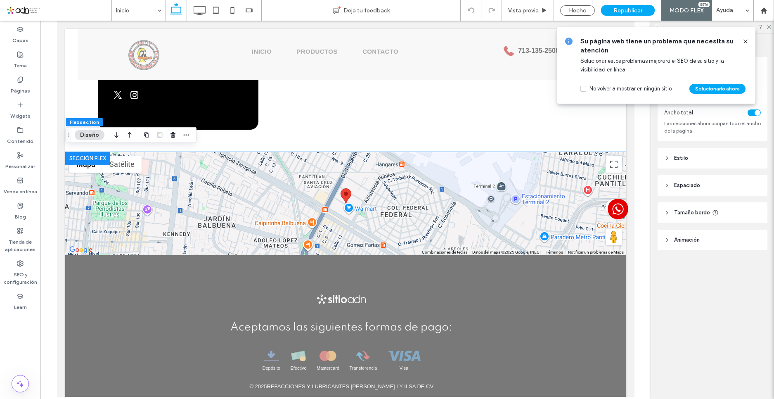
click at [687, 159] on span "Estilo" at bounding box center [681, 158] width 14 height 8
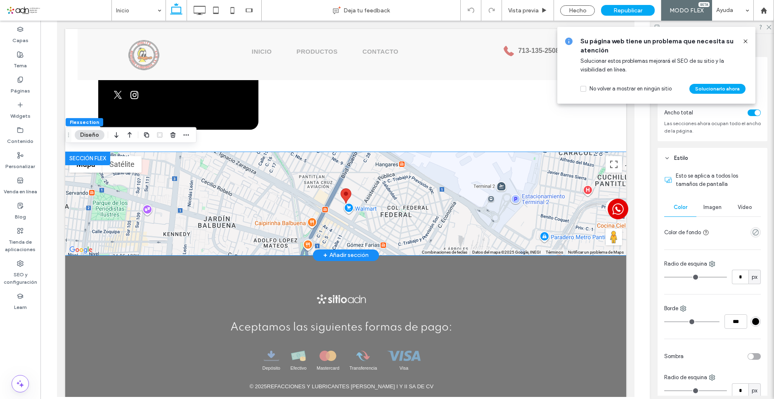
click at [228, 189] on div at bounding box center [345, 203] width 561 height 103
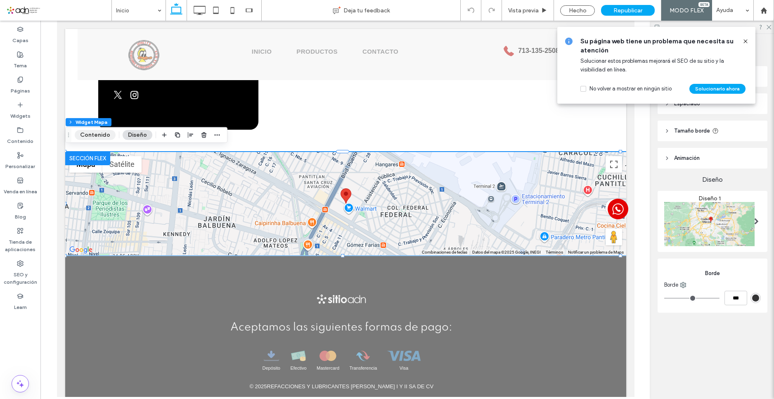
click at [99, 137] on button "Contenido" at bounding box center [95, 135] width 41 height 10
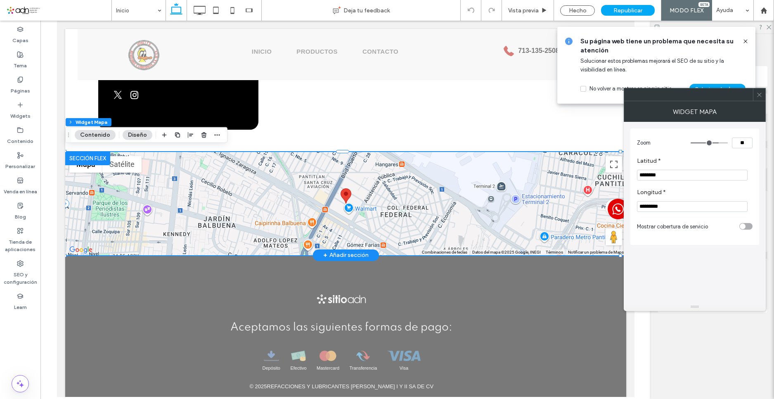
drag, startPoint x: 748, startPoint y: 192, endPoint x: 564, endPoint y: 173, distance: 185.1
paste input "**********"
type input "**********"
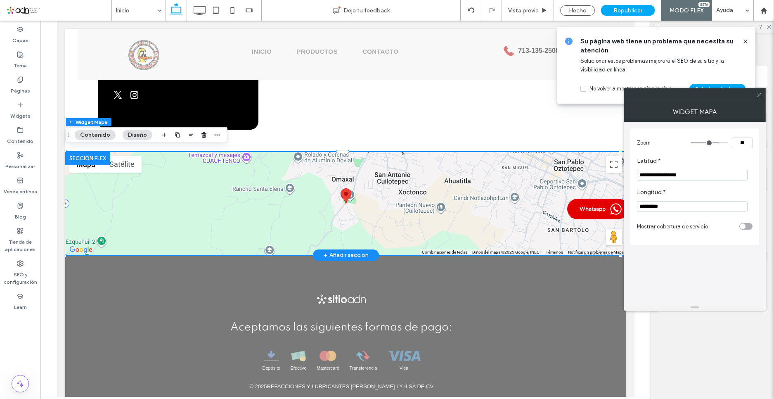
drag, startPoint x: 723, startPoint y: 225, endPoint x: 620, endPoint y: 204, distance: 105.2
paste input "********"
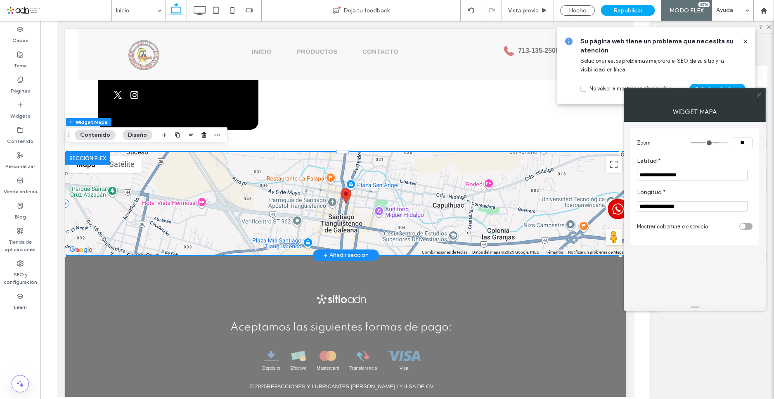
type input "**********"
click at [745, 142] on input "**" at bounding box center [742, 142] width 21 height 11
type input "**"
click at [707, 158] on label "Latitud *" at bounding box center [693, 161] width 112 height 9
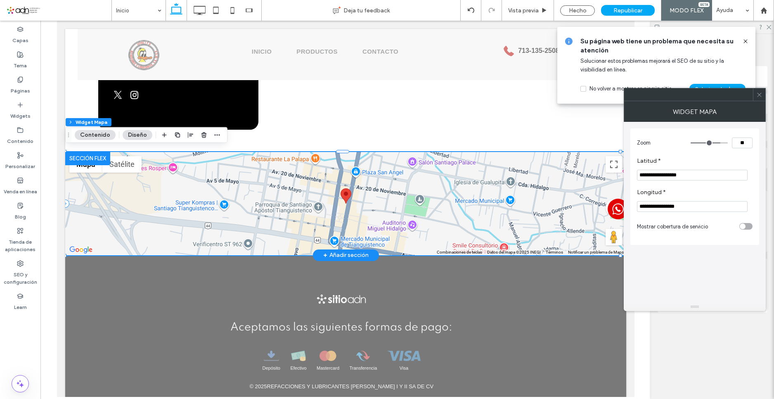
click at [743, 142] on input "**" at bounding box center [742, 142] width 21 height 11
type input "**"
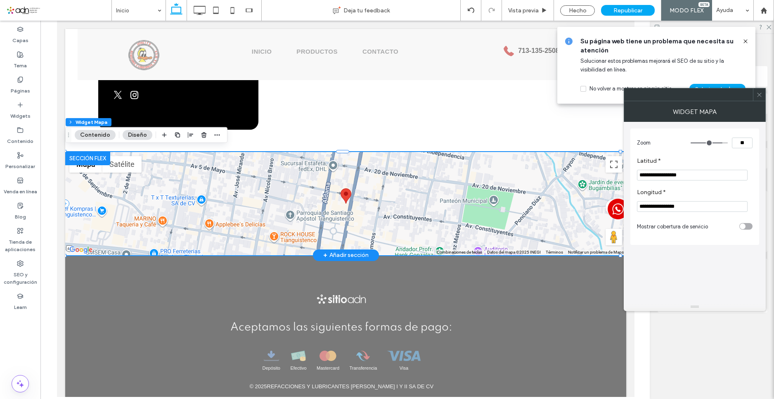
type input "**"
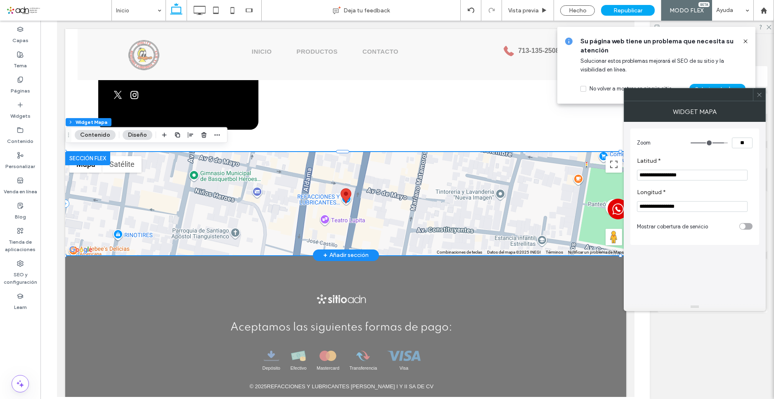
drag, startPoint x: 755, startPoint y: 102, endPoint x: 760, endPoint y: 98, distance: 6.4
click at [760, 101] on div "Widget Mapa" at bounding box center [695, 111] width 142 height 21
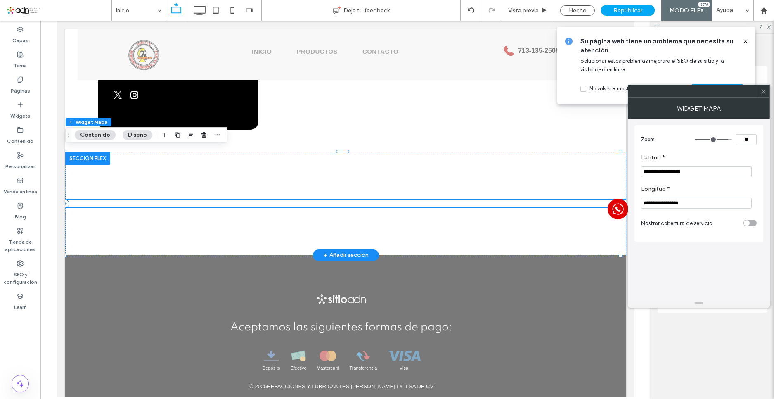
click at [765, 90] on icon at bounding box center [763, 91] width 6 height 6
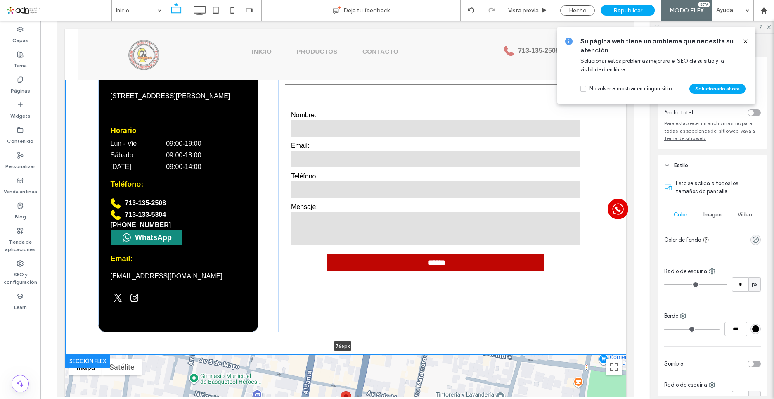
drag, startPoint x: 376, startPoint y: 147, endPoint x: 381, endPoint y: 132, distance: 14.7
click at [381, 130] on div "Contact Us Nombre: Email: Teléfono Mensaje: ****** Gracias por contactarnos. No…" at bounding box center [345, 189] width 561 height 331
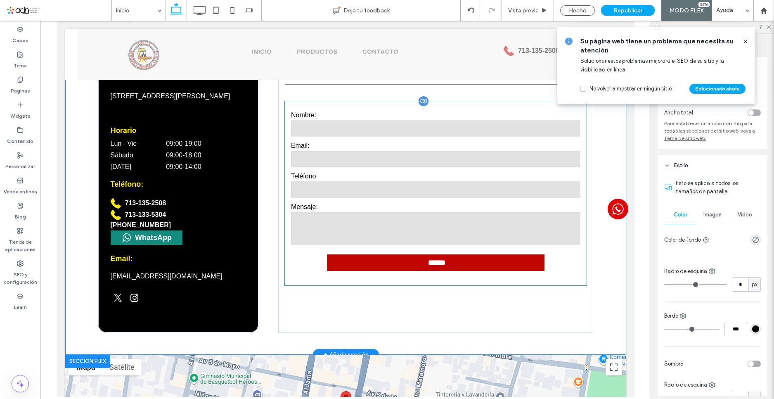
type input "***"
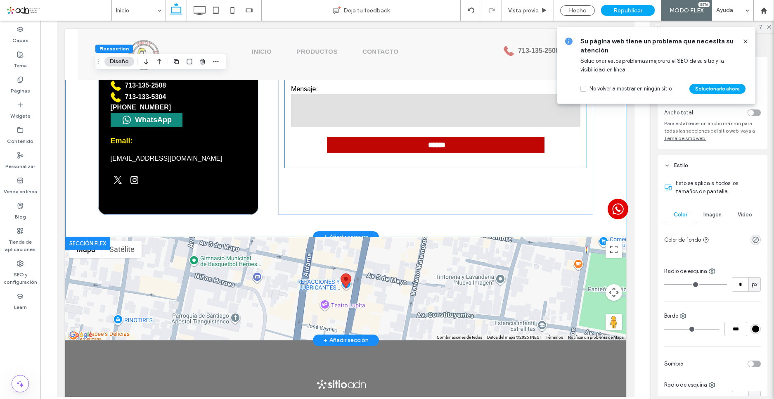
scroll to position [2418, 0]
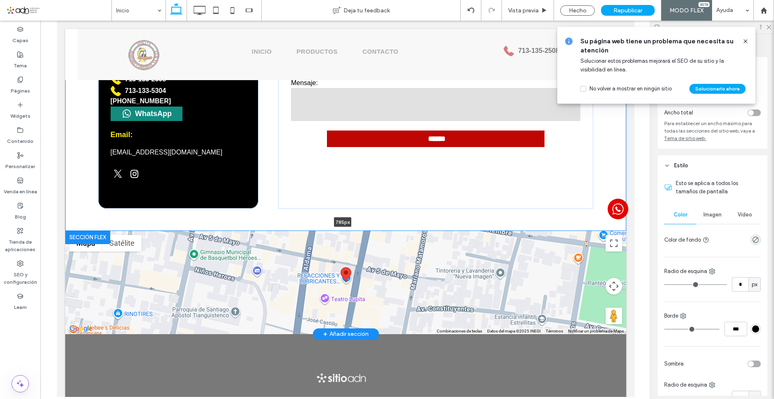
drag, startPoint x: 393, startPoint y: 227, endPoint x: 396, endPoint y: 221, distance: 7.0
click at [396, 221] on div "Contact Us Nombre: Email: Teléfono Mensaje: ****** Gracias por contactarnos. No…" at bounding box center [345, 65] width 561 height 331
type input "***"
click at [707, 219] on div "Imagen" at bounding box center [712, 215] width 32 height 18
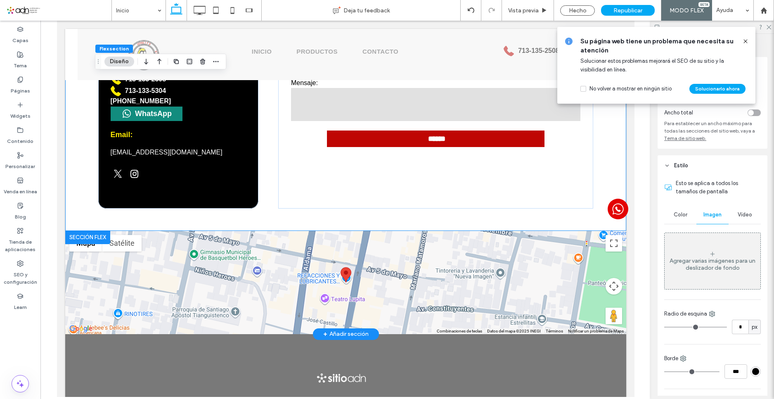
scroll to position [165, 0]
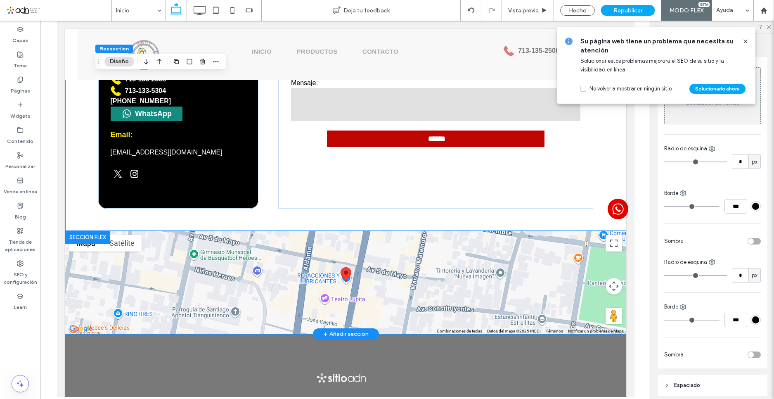
click at [544, 276] on div at bounding box center [345, 282] width 561 height 103
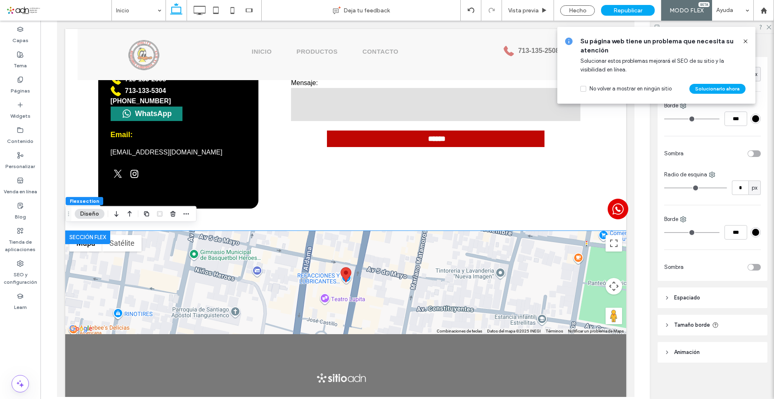
click at [680, 323] on span "Tamaño borde" at bounding box center [692, 325] width 36 height 8
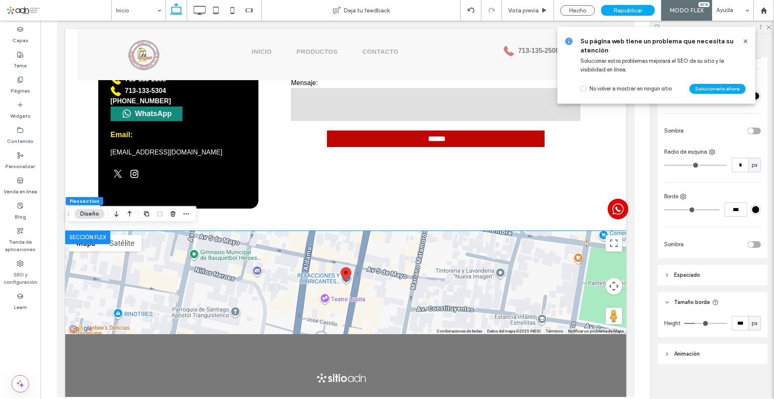
scroll to position [227, 0]
type input "***"
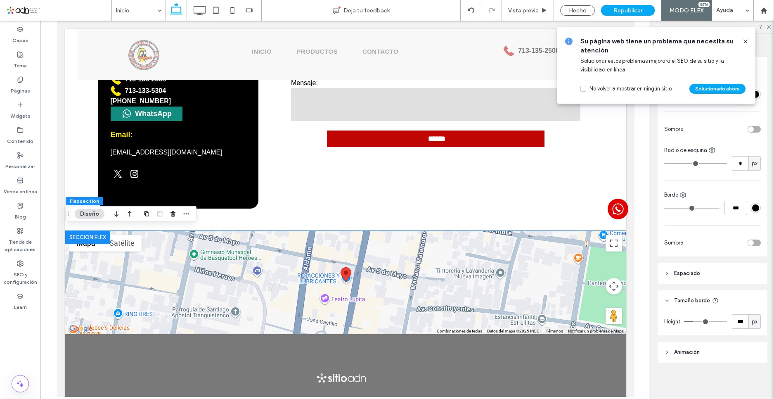
type input "***"
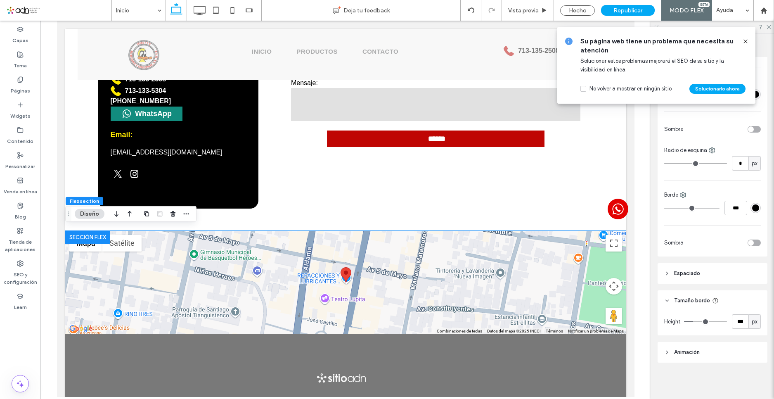
type input "***"
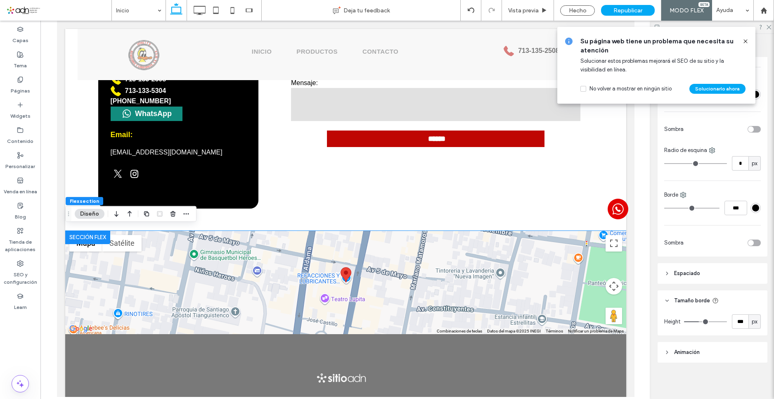
drag, startPoint x: 694, startPoint y: 322, endPoint x: 698, endPoint y: 322, distance: 4.6
type input "***"
click at [698, 322] on input "range" at bounding box center [705, 321] width 43 height 1
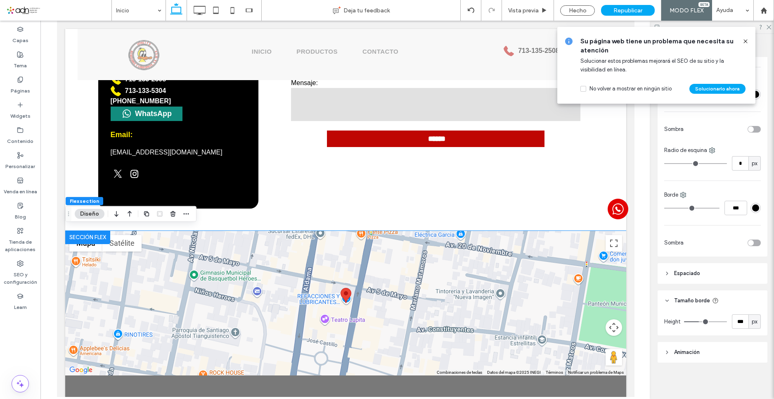
click at [94, 215] on button "Diseño" at bounding box center [90, 214] width 30 height 10
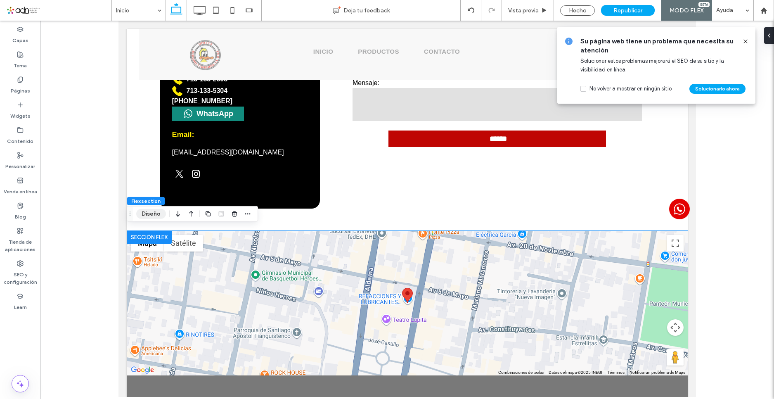
click at [152, 213] on button "Diseño" at bounding box center [151, 214] width 30 height 10
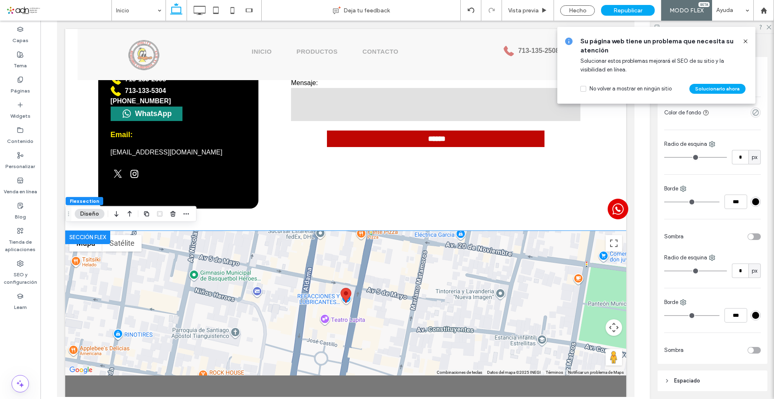
scroll to position [103, 0]
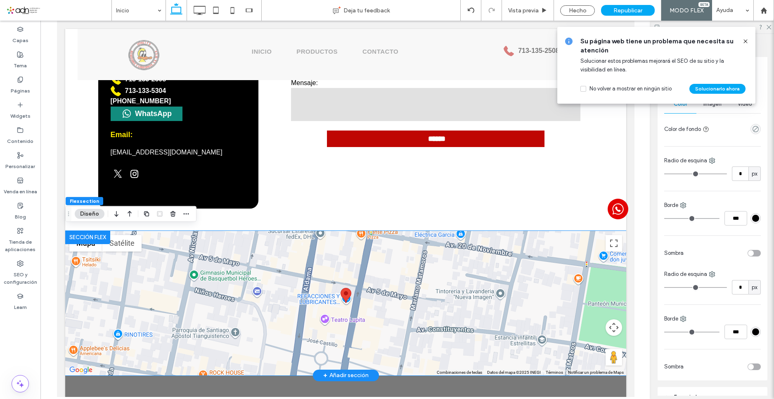
click at [507, 317] on div at bounding box center [345, 303] width 561 height 144
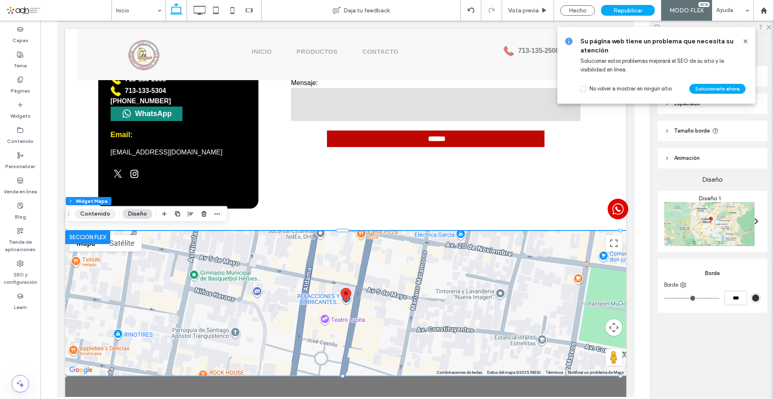
click at [95, 212] on button "Contenido" at bounding box center [95, 214] width 41 height 10
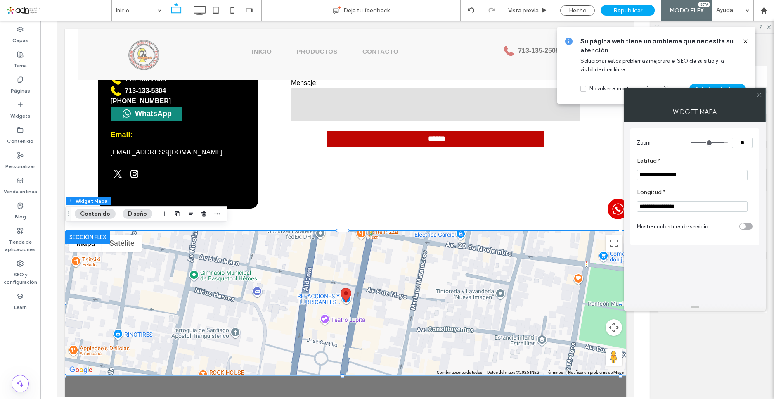
click at [740, 142] on input "**" at bounding box center [742, 142] width 21 height 11
click at [744, 142] on input "**" at bounding box center [742, 142] width 21 height 11
type input "**"
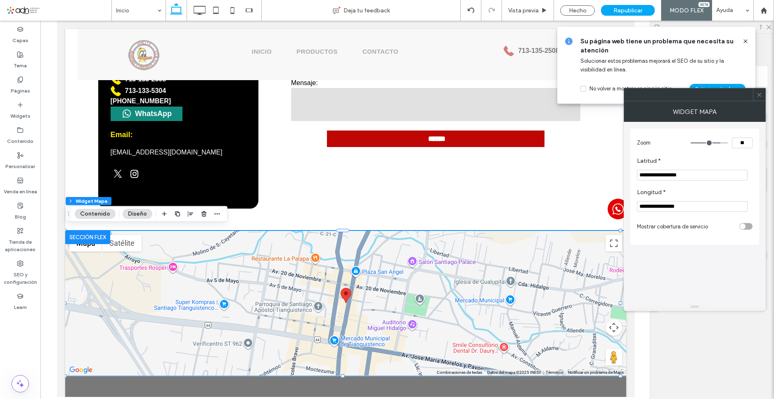
type input "**"
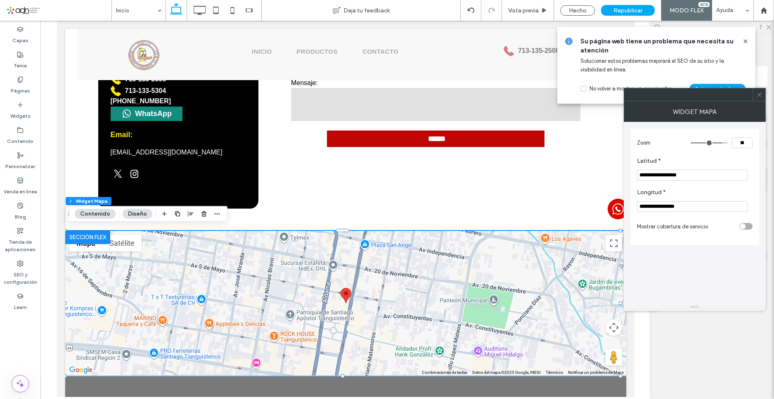
click at [760, 96] on use at bounding box center [759, 94] width 4 height 4
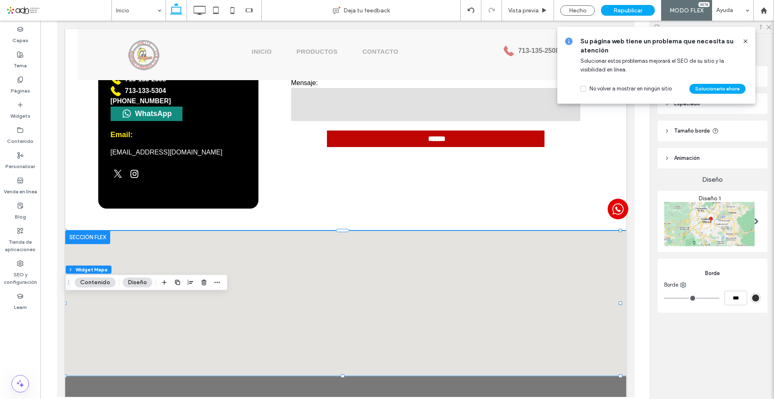
click at [614, 13] on div "Republicar" at bounding box center [628, 10] width 54 height 11
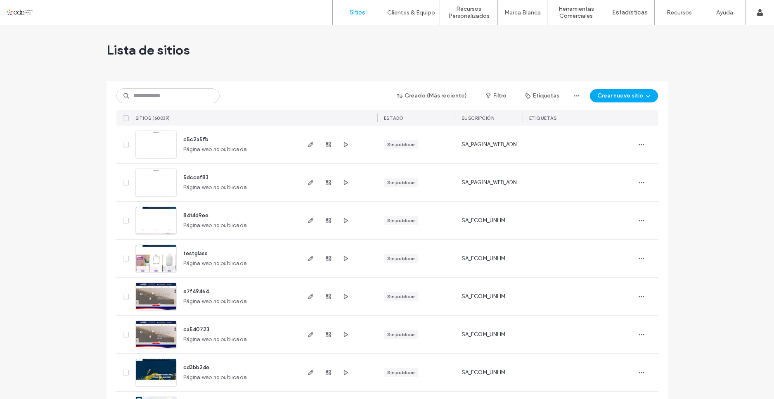
click at [371, 52] on div "Lista de sitios" at bounding box center [386, 50] width 561 height 50
